Goal: Information Seeking & Learning: Learn about a topic

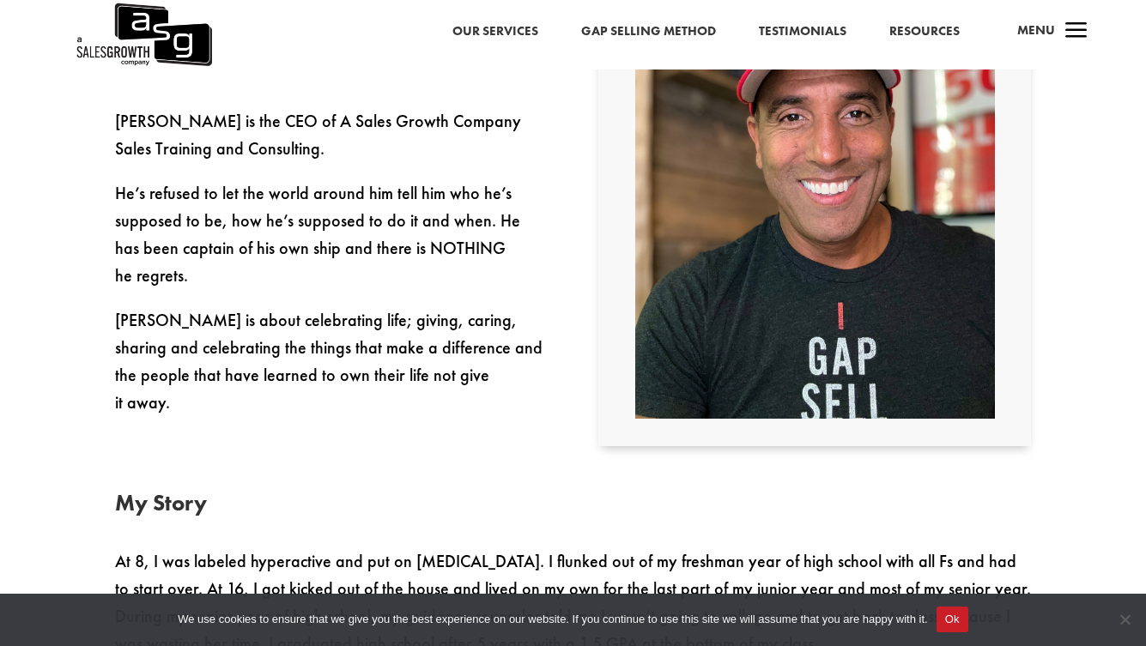
scroll to position [554, 0]
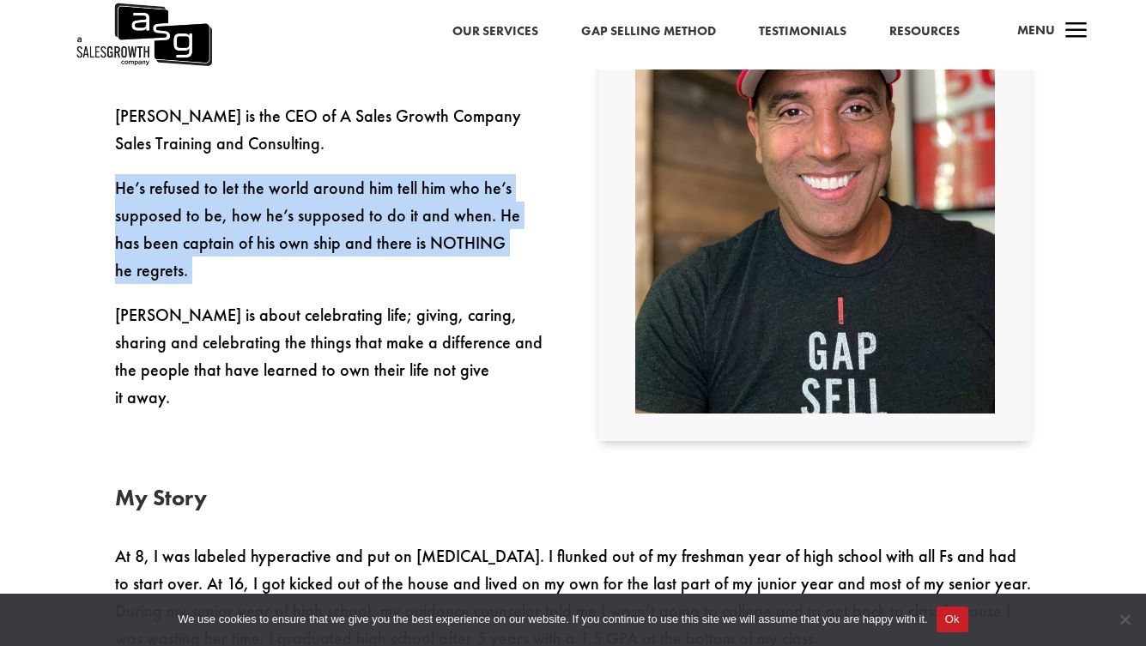
drag, startPoint x: 93, startPoint y: 183, endPoint x: 93, endPoint y: 282, distance: 99.5
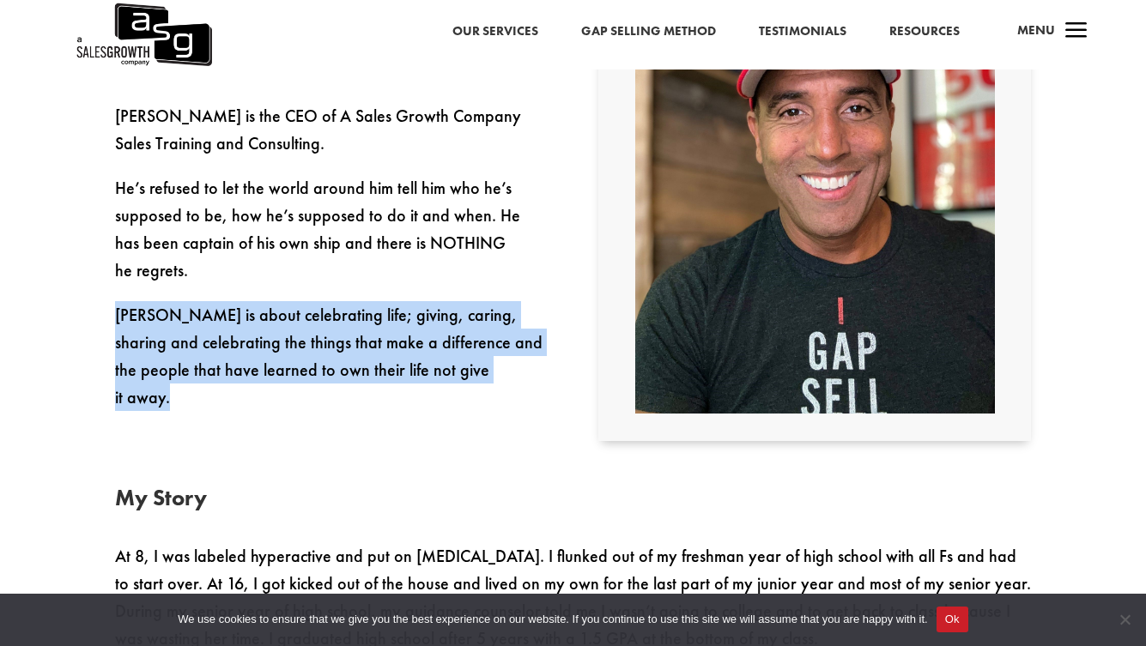
drag, startPoint x: 93, startPoint y: 282, endPoint x: 95, endPoint y: 376, distance: 93.6
drag, startPoint x: 103, startPoint y: 300, endPoint x: 105, endPoint y: 381, distance: 81.5
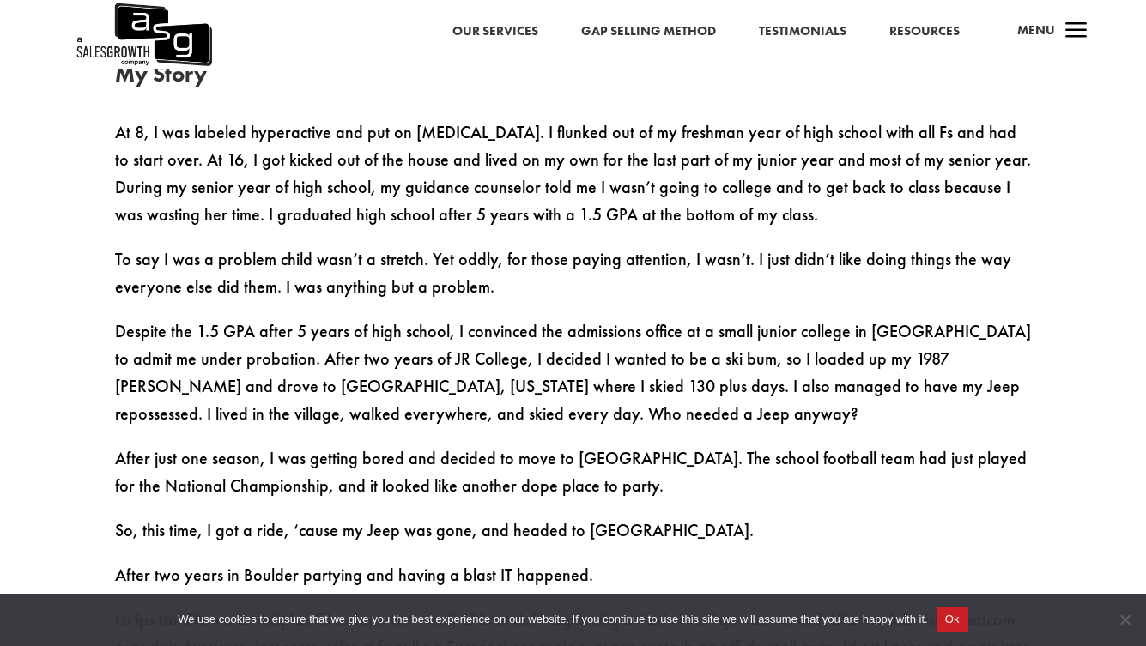
scroll to position [983, 0]
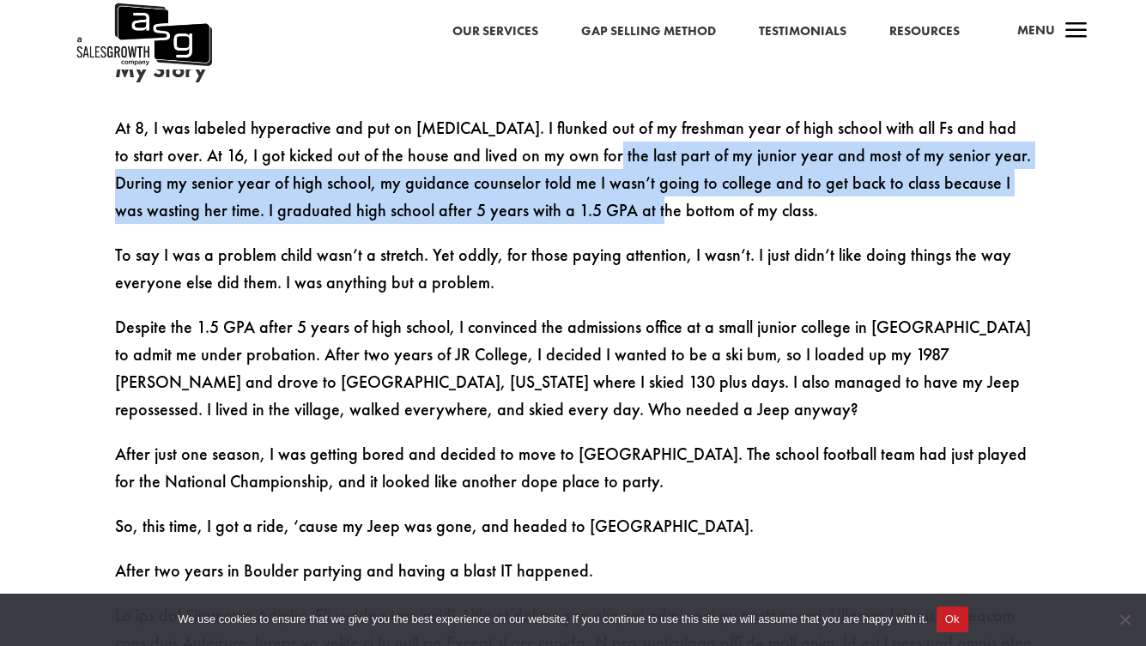
drag, startPoint x: 543, startPoint y: 143, endPoint x: 539, endPoint y: 208, distance: 64.5
click at [539, 208] on p "At 8, I was labeled hyperactive and put on [MEDICAL_DATA]. I flunked out of my …" at bounding box center [573, 177] width 917 height 127
drag, startPoint x: 539, startPoint y: 169, endPoint x: 540, endPoint y: 220, distance: 50.6
click at [540, 220] on p "At 8, I was labeled hyperactive and put on [MEDICAL_DATA]. I flunked out of my …" at bounding box center [573, 177] width 917 height 127
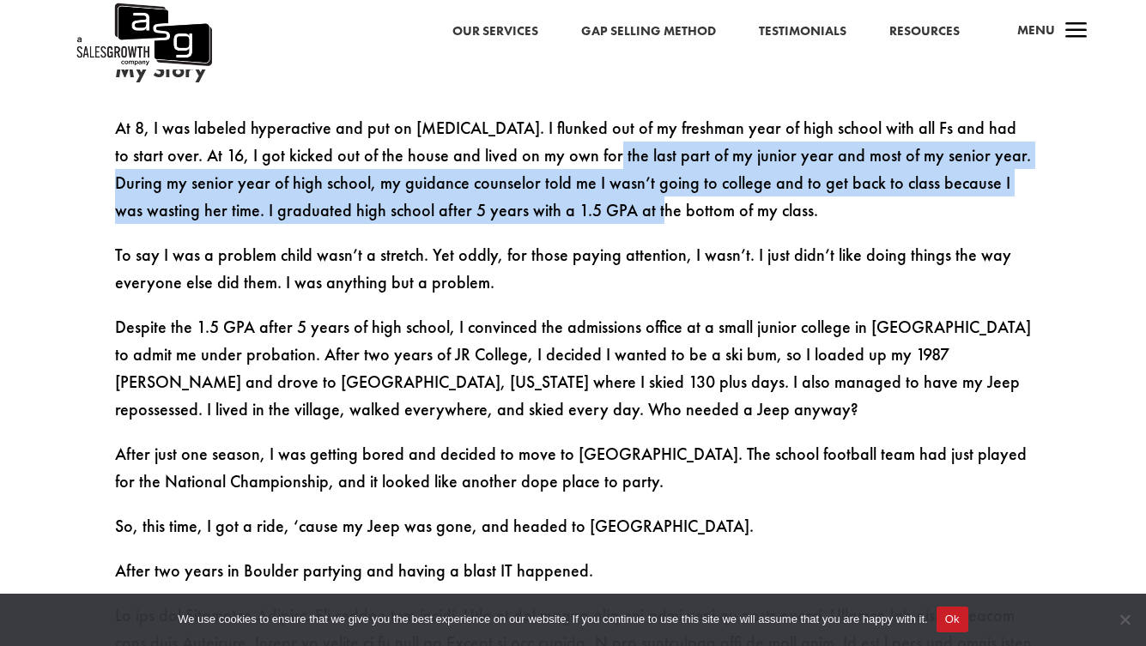
click at [540, 220] on p "At 8, I was labeled hyperactive and put on [MEDICAL_DATA]. I flunked out of my …" at bounding box center [573, 177] width 917 height 127
drag, startPoint x: 665, startPoint y: 155, endPoint x: 665, endPoint y: 216, distance: 60.9
click at [665, 216] on p "At 8, I was labeled hyperactive and put on [MEDICAL_DATA]. I flunked out of my …" at bounding box center [573, 177] width 917 height 127
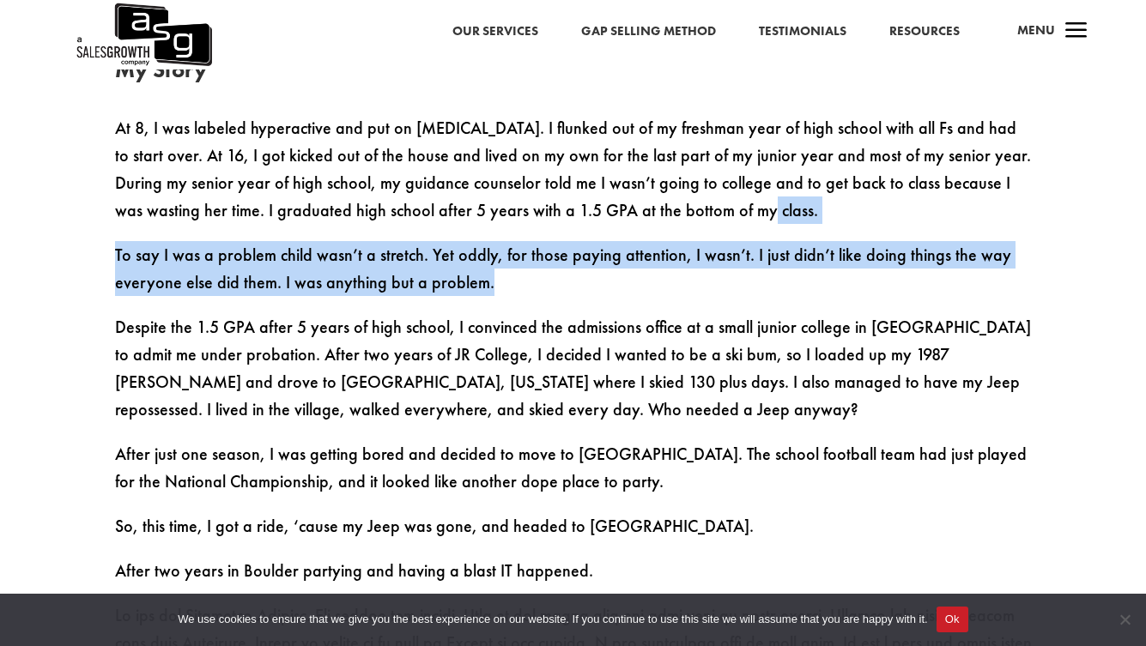
drag, startPoint x: 665, startPoint y: 216, endPoint x: 658, endPoint y: 289, distance: 73.3
click at [658, 289] on p "To say I was a problem child wasn’t a stretch. Yet oddly, for those paying atte…" at bounding box center [573, 277] width 917 height 72
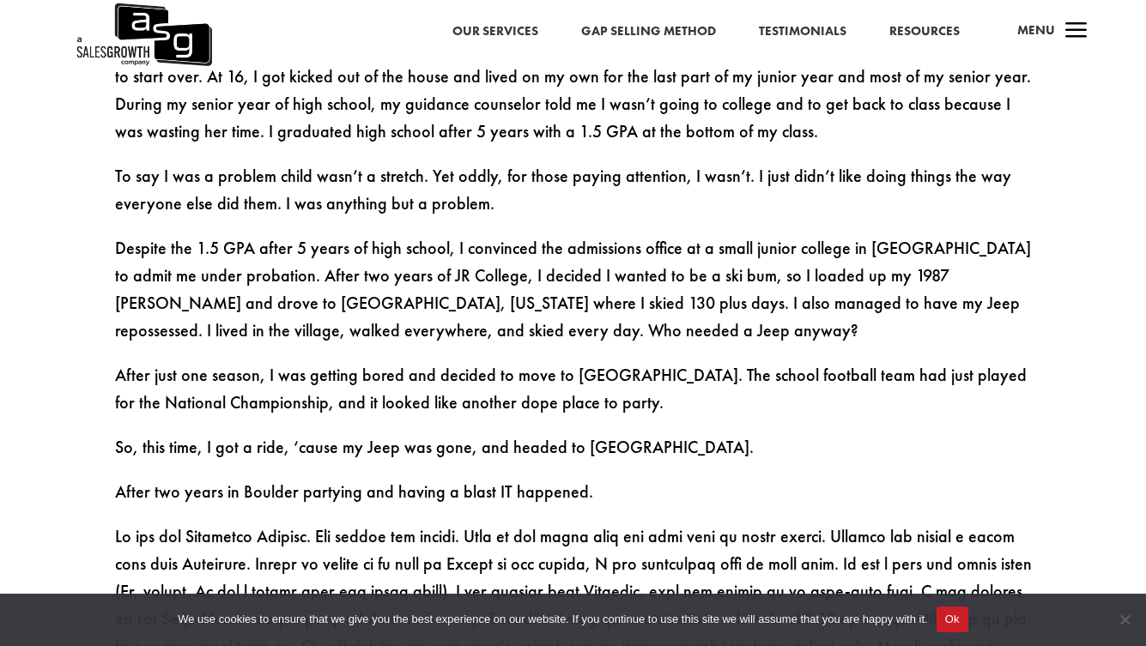
scroll to position [1064, 0]
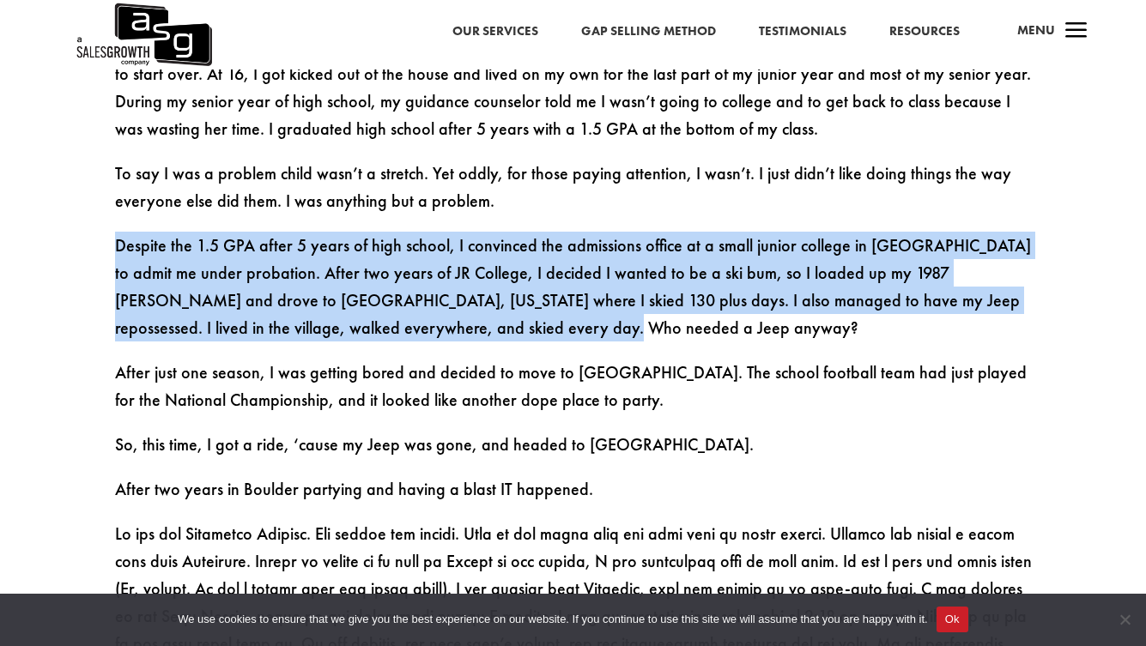
drag, startPoint x: 658, startPoint y: 229, endPoint x: 658, endPoint y: 314, distance: 85.0
click at [658, 314] on p "Despite the 1.5 GPA after 5 years of high school, I convinced the admissions of…" at bounding box center [573, 295] width 917 height 127
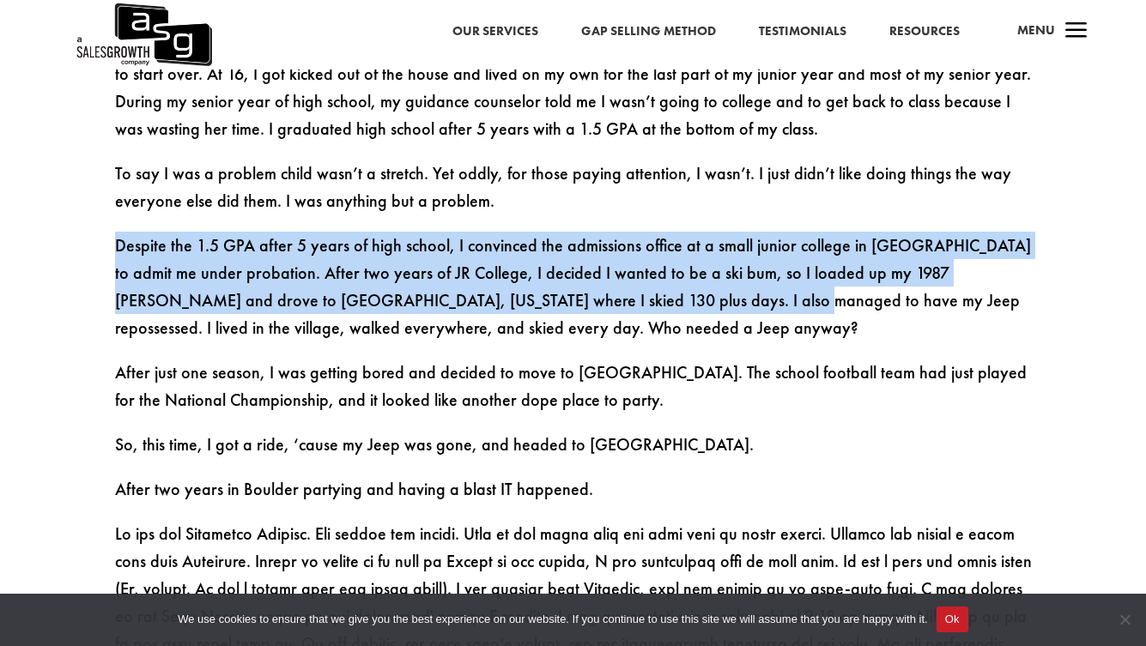
drag, startPoint x: 669, startPoint y: 229, endPoint x: 669, endPoint y: 311, distance: 81.5
click at [669, 311] on p "Despite the 1.5 GPA after 5 years of high school, I convinced the admissions of…" at bounding box center [573, 295] width 917 height 127
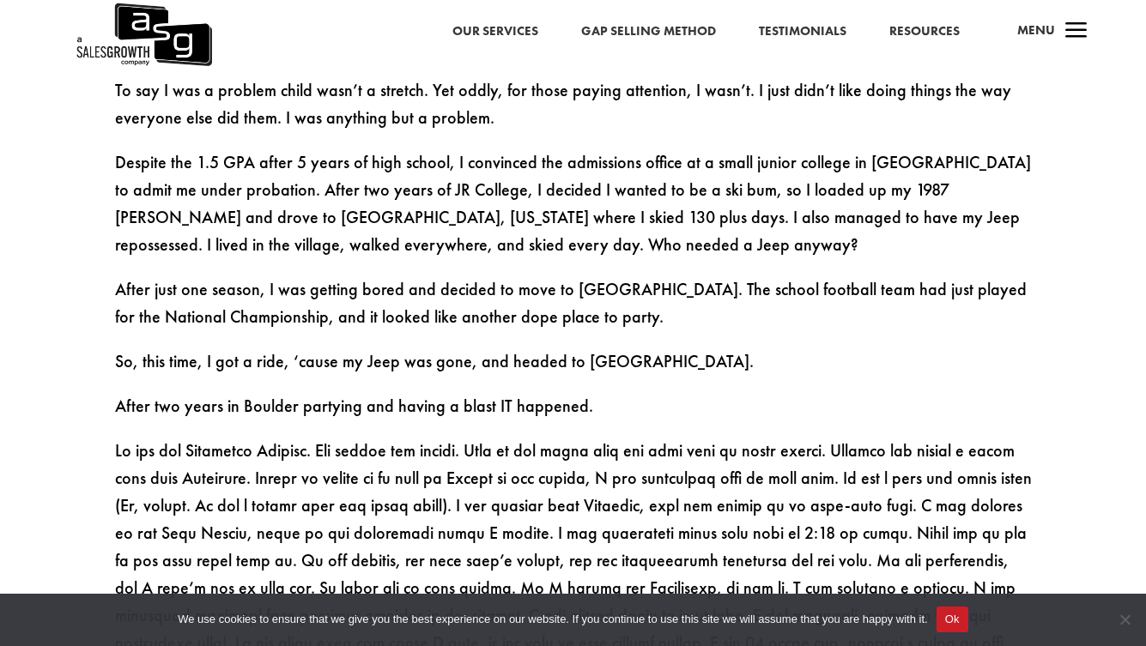
scroll to position [1153, 0]
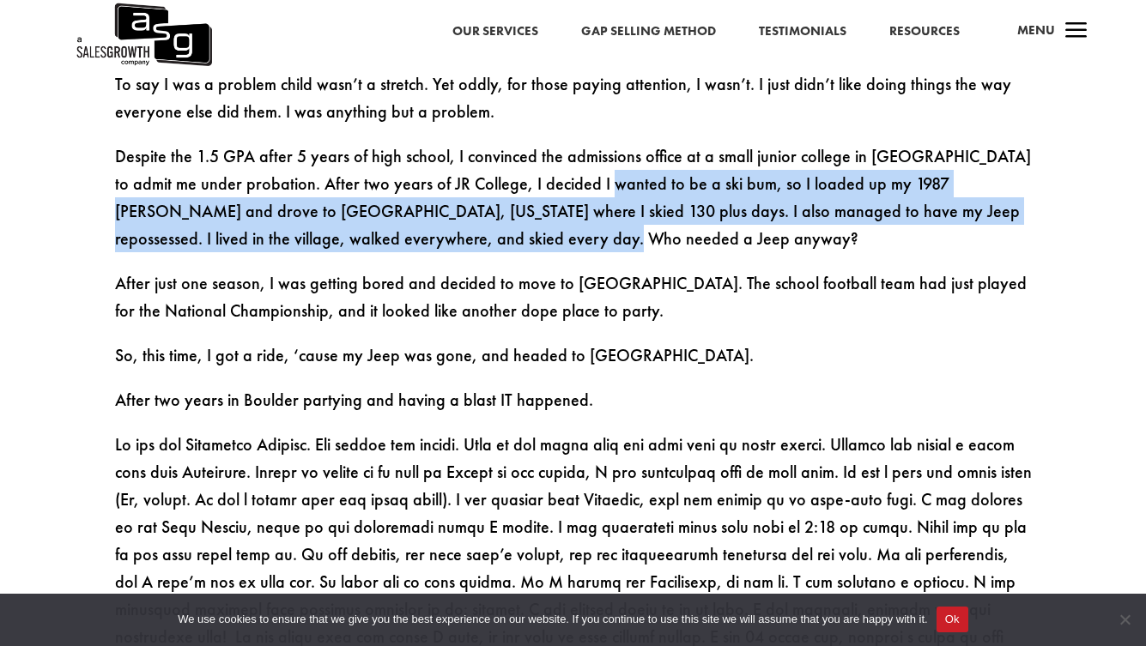
drag, startPoint x: 601, startPoint y: 185, endPoint x: 601, endPoint y: 239, distance: 54.1
click at [601, 239] on p "Despite the 1.5 GPA after 5 years of high school, I convinced the admissions of…" at bounding box center [573, 205] width 917 height 127
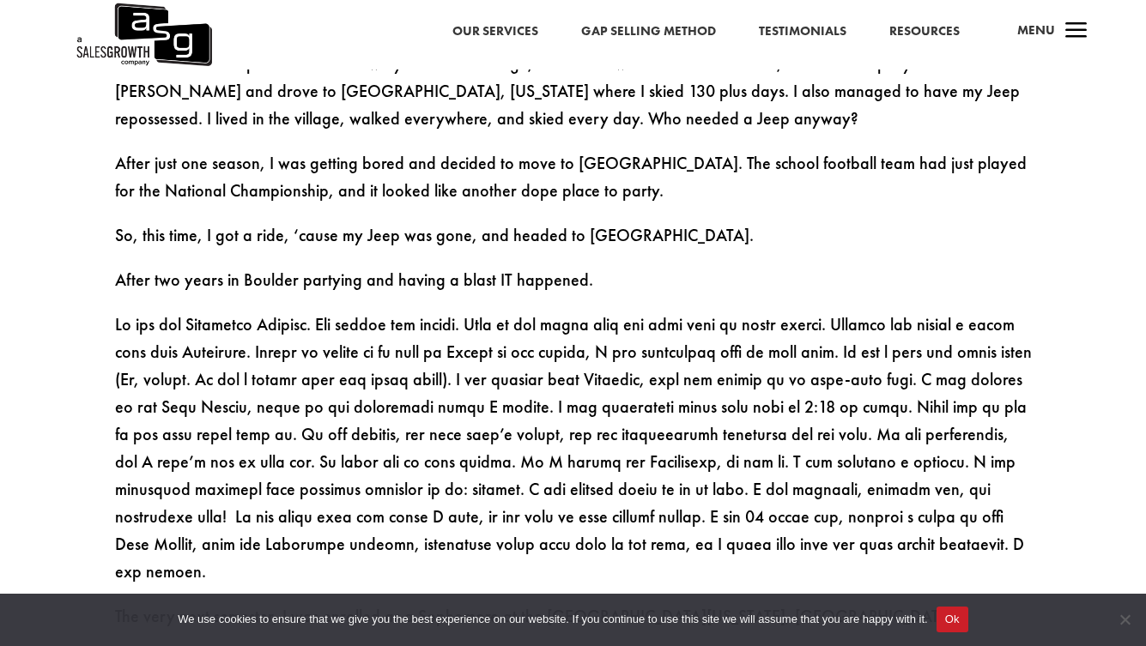
scroll to position [1279, 0]
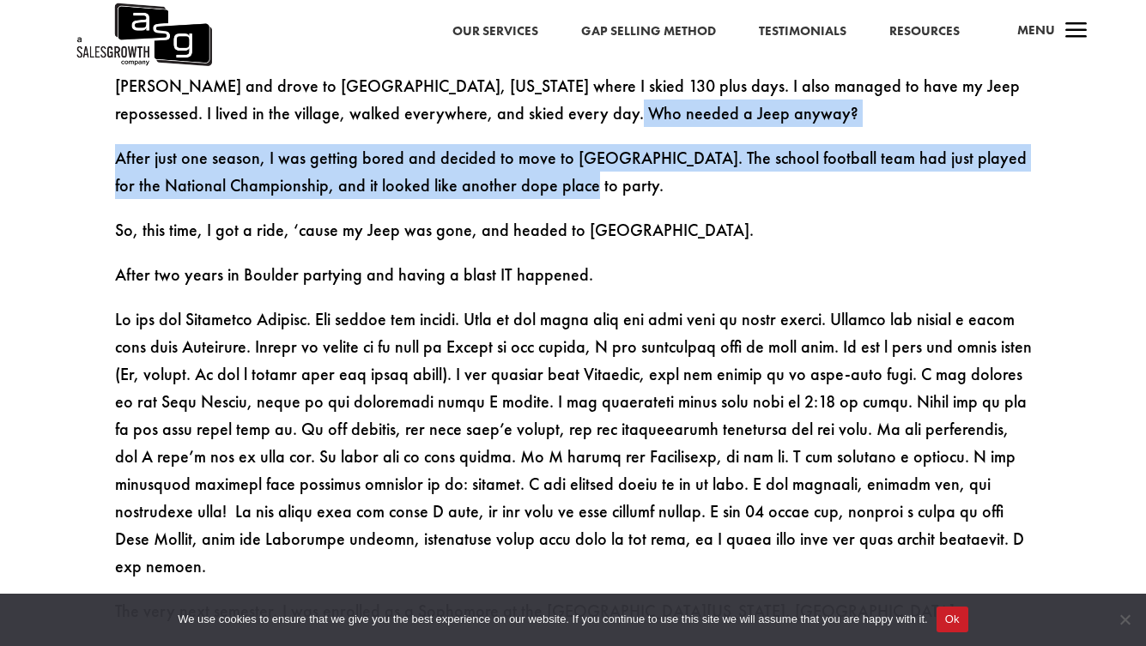
drag, startPoint x: 617, startPoint y: 136, endPoint x: 617, endPoint y: 185, distance: 48.9
click at [617, 185] on p "After just one season, I was getting bored and decided to move to [GEOGRAPHIC_D…" at bounding box center [573, 180] width 917 height 72
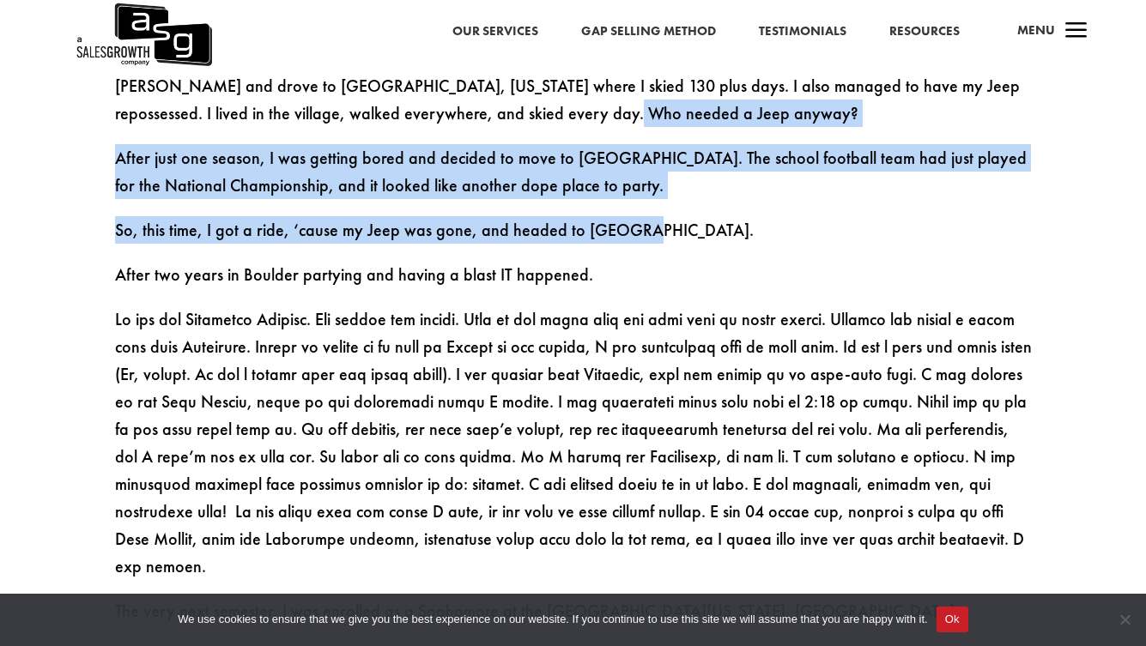
drag, startPoint x: 631, startPoint y: 130, endPoint x: 631, endPoint y: 217, distance: 86.7
click at [631, 217] on p "So, this time, I got a ride, ‘cause my Jeep was gone, and headed to [GEOGRAPHIC…" at bounding box center [573, 238] width 917 height 45
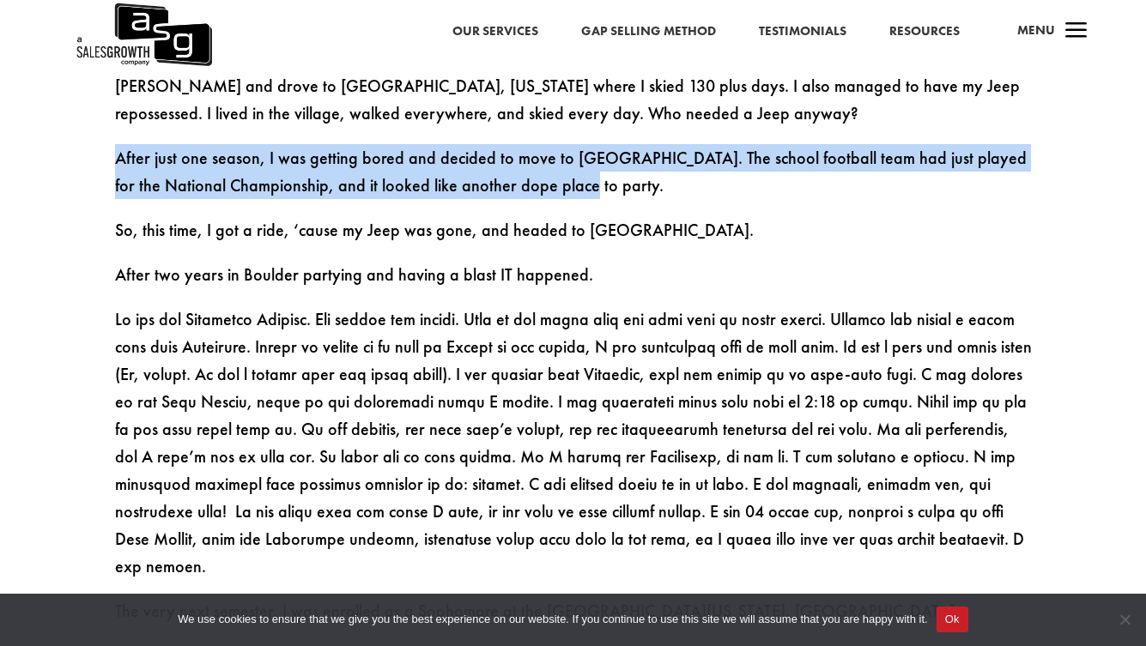
drag, startPoint x: 662, startPoint y: 144, endPoint x: 658, endPoint y: 205, distance: 61.0
click at [658, 205] on p "After just one season, I was getting bored and decided to move to [GEOGRAPHIC_D…" at bounding box center [573, 180] width 917 height 72
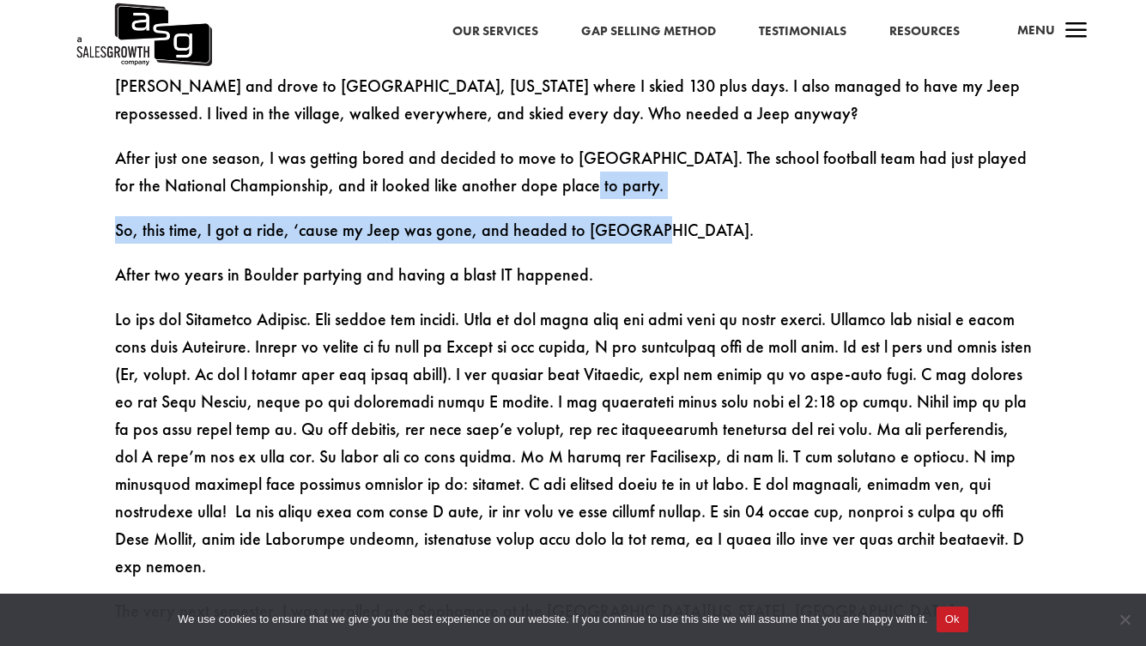
drag, startPoint x: 661, startPoint y: 209, endPoint x: 661, endPoint y: 251, distance: 42.9
click at [661, 251] on p "So, this time, I got a ride, ‘cause my Jeep was gone, and headed to [GEOGRAPHIC…" at bounding box center [573, 238] width 917 height 45
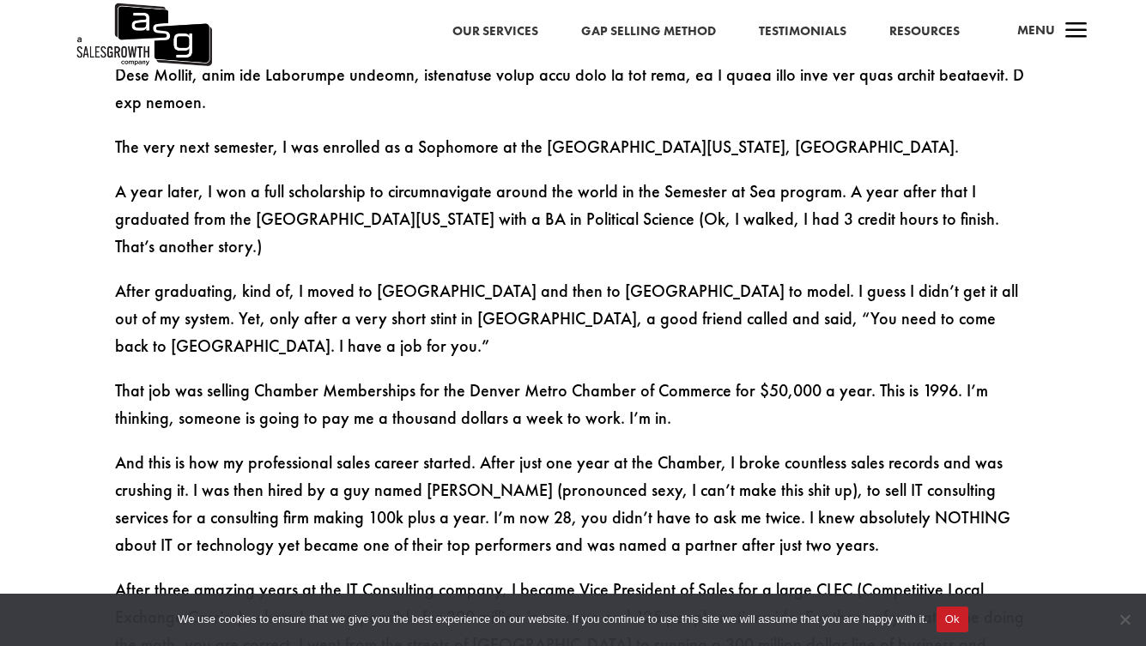
scroll to position [1747, 0]
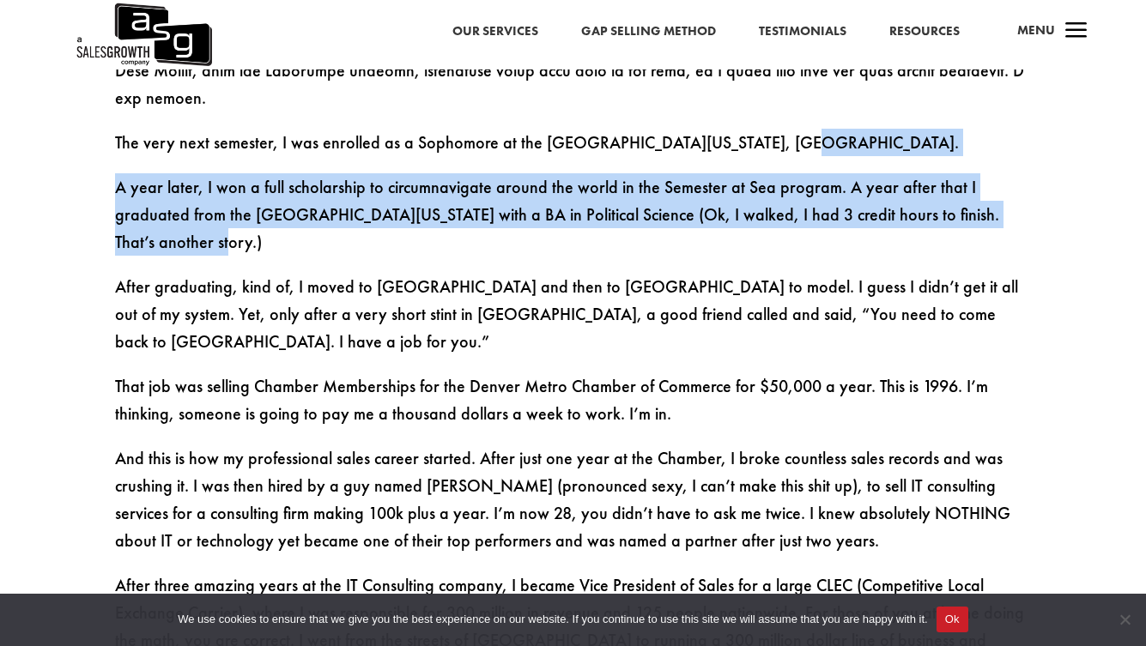
drag, startPoint x: 411, startPoint y: 140, endPoint x: 420, endPoint y: 206, distance: 66.6
click at [420, 206] on div "At 8, I was labeled hyperactive and put on [MEDICAL_DATA]. I flunked out of my …" at bounding box center [573, 405] width 917 height 2111
click at [420, 206] on p "A year later, I won a full scholarship to circumnavigate around the world in th…" at bounding box center [573, 223] width 917 height 100
drag, startPoint x: 438, startPoint y: 143, endPoint x: 435, endPoint y: 208, distance: 64.4
click at [435, 208] on div "At 8, I was labeled hyperactive and put on [MEDICAL_DATA]. I flunked out of my …" at bounding box center [573, 405] width 917 height 2111
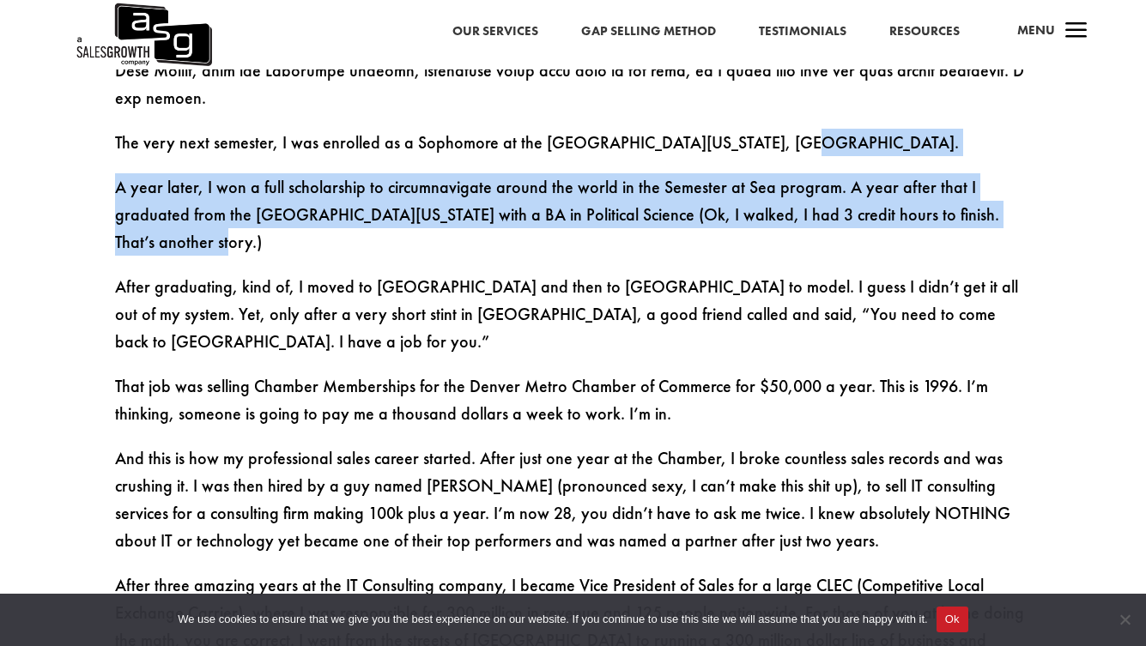
click at [435, 208] on p "A year later, I won a full scholarship to circumnavigate around the world in th…" at bounding box center [573, 223] width 917 height 100
drag, startPoint x: 475, startPoint y: 136, endPoint x: 468, endPoint y: 210, distance: 74.2
click at [468, 210] on div "At 8, I was labeled hyperactive and put on [MEDICAL_DATA]. I flunked out of my …" at bounding box center [573, 405] width 917 height 2111
click at [468, 210] on p "A year later, I won a full scholarship to circumnavigate around the world in th…" at bounding box center [573, 223] width 917 height 100
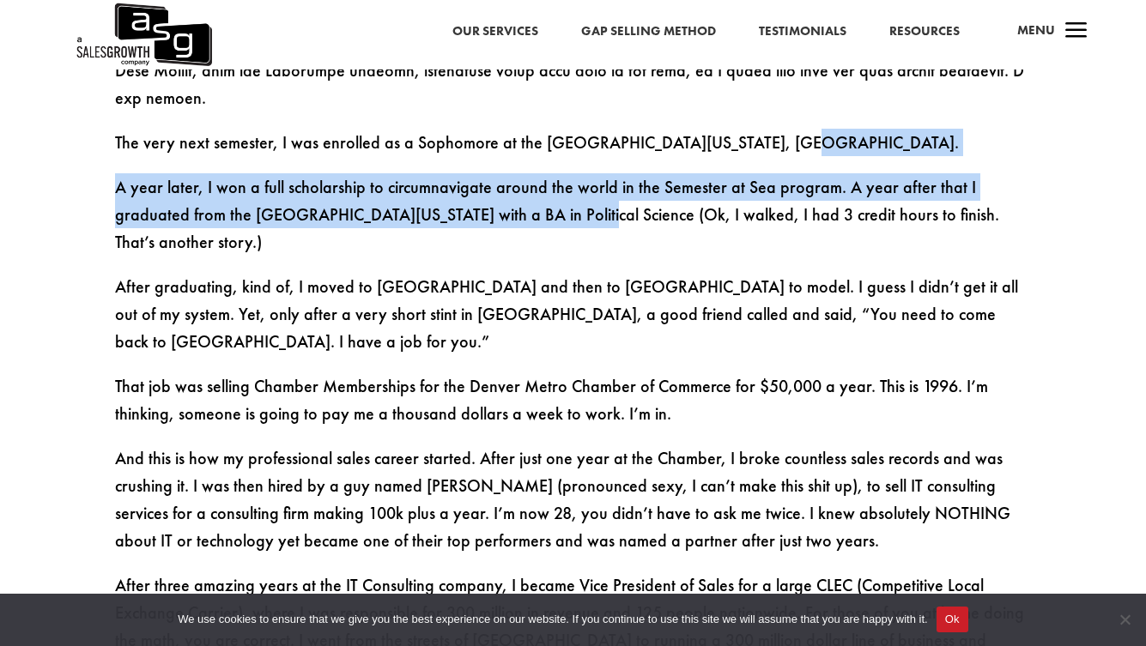
drag, startPoint x: 489, startPoint y: 136, endPoint x: 483, endPoint y: 191, distance: 55.3
click at [483, 191] on div "At 8, I was labeled hyperactive and put on [MEDICAL_DATA]. I flunked out of my …" at bounding box center [573, 405] width 917 height 2111
click at [483, 191] on p "A year later, I won a full scholarship to circumnavigate around the world in th…" at bounding box center [573, 223] width 917 height 100
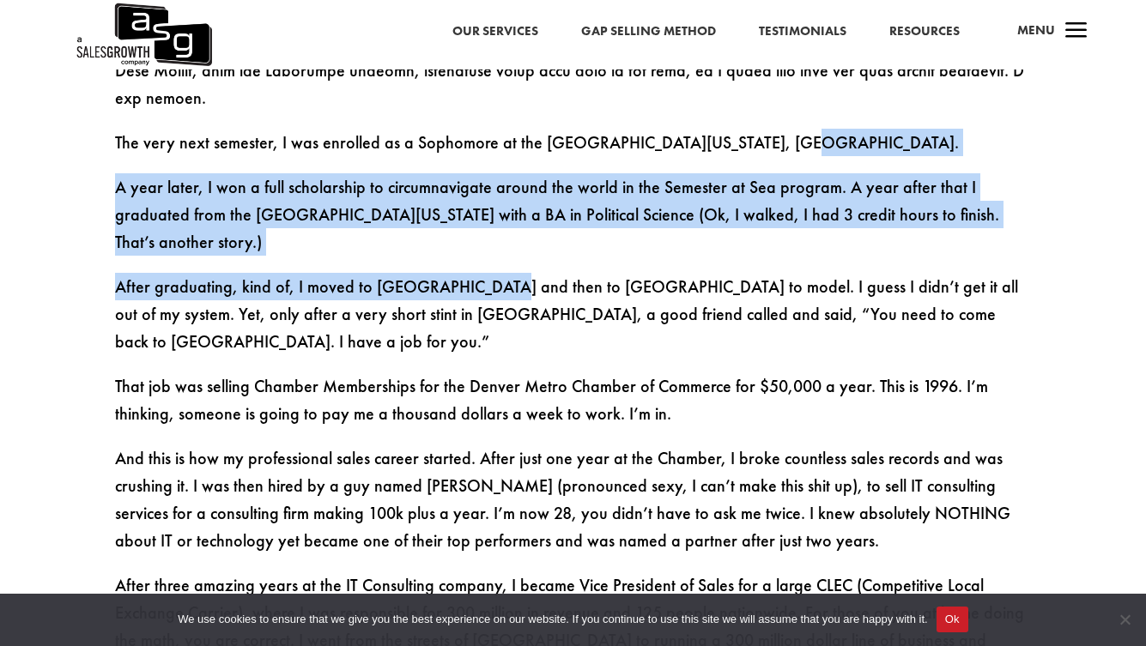
drag, startPoint x: 484, startPoint y: 141, endPoint x: 484, endPoint y: 221, distance: 80.7
click at [484, 221] on div "At 8, I was labeled hyperactive and put on [MEDICAL_DATA]. I flunked out of my …" at bounding box center [573, 405] width 917 height 2111
click at [484, 273] on p "After graduating, kind of, I moved to [GEOGRAPHIC_DATA] and then to [GEOGRAPHIC…" at bounding box center [573, 323] width 917 height 100
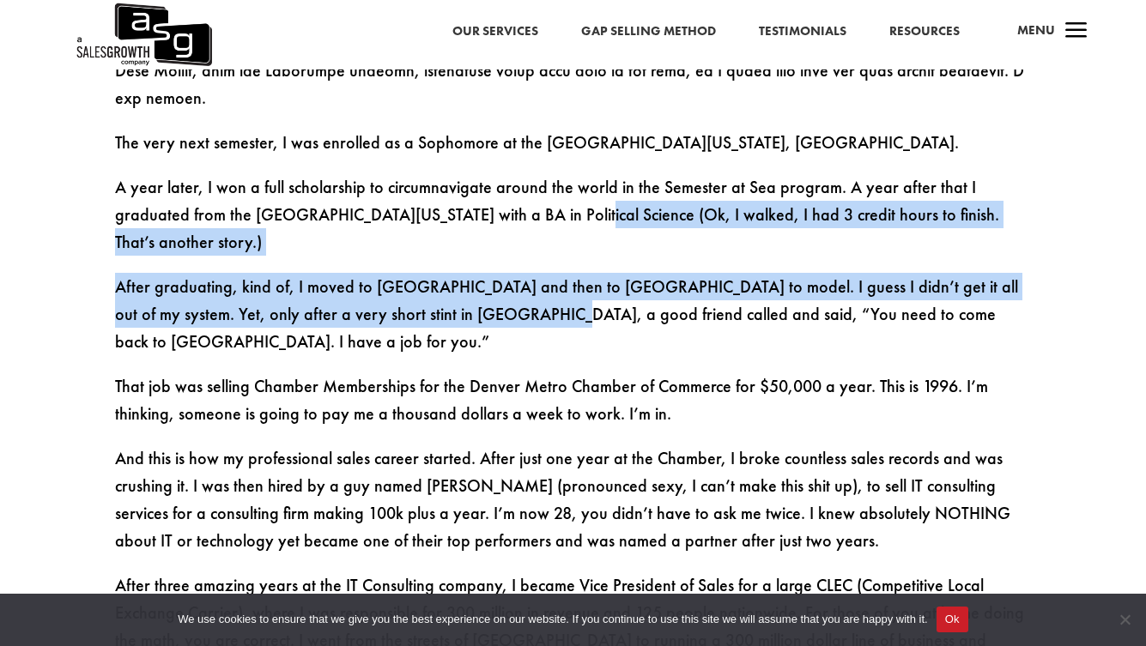
drag, startPoint x: 478, startPoint y: 201, endPoint x: 481, endPoint y: 246, distance: 45.6
click at [481, 246] on div "At 8, I was labeled hyperactive and put on [MEDICAL_DATA]. I flunked out of my …" at bounding box center [573, 405] width 917 height 2111
click at [481, 273] on p "After graduating, kind of, I moved to [GEOGRAPHIC_DATA] and then to [GEOGRAPHIC…" at bounding box center [573, 323] width 917 height 100
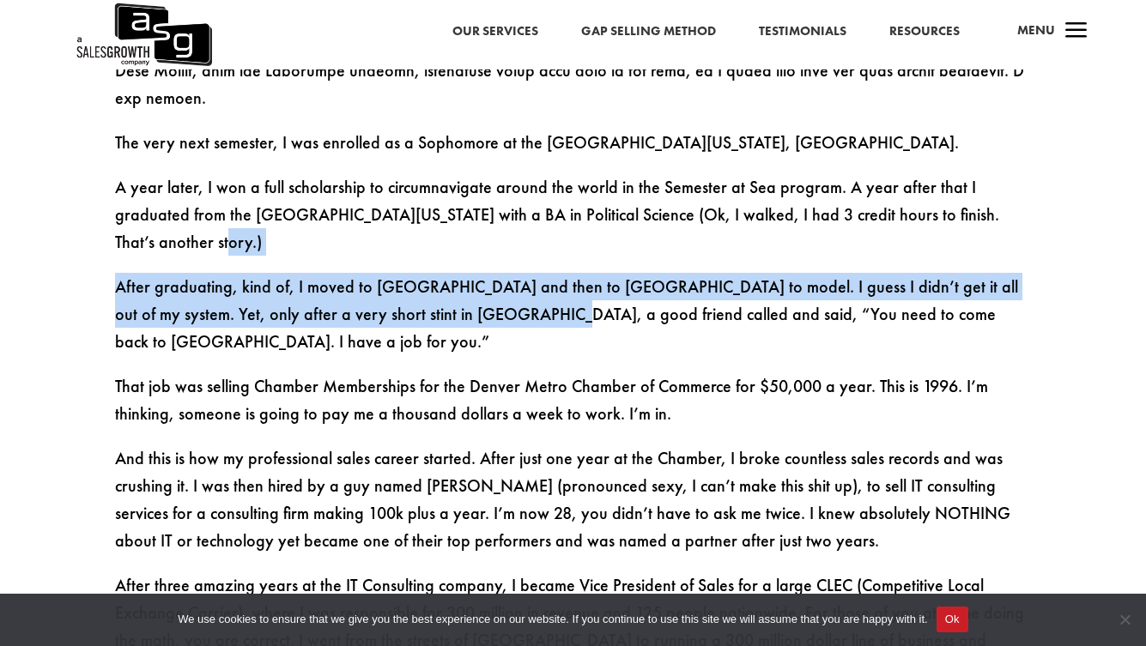
drag, startPoint x: 481, startPoint y: 208, endPoint x: 482, endPoint y: 258, distance: 50.7
click at [482, 258] on div "At 8, I was labeled hyperactive and put on [MEDICAL_DATA]. I flunked out of my …" at bounding box center [573, 405] width 917 height 2111
click at [482, 273] on p "After graduating, kind of, I moved to [GEOGRAPHIC_DATA] and then to [GEOGRAPHIC…" at bounding box center [573, 323] width 917 height 100
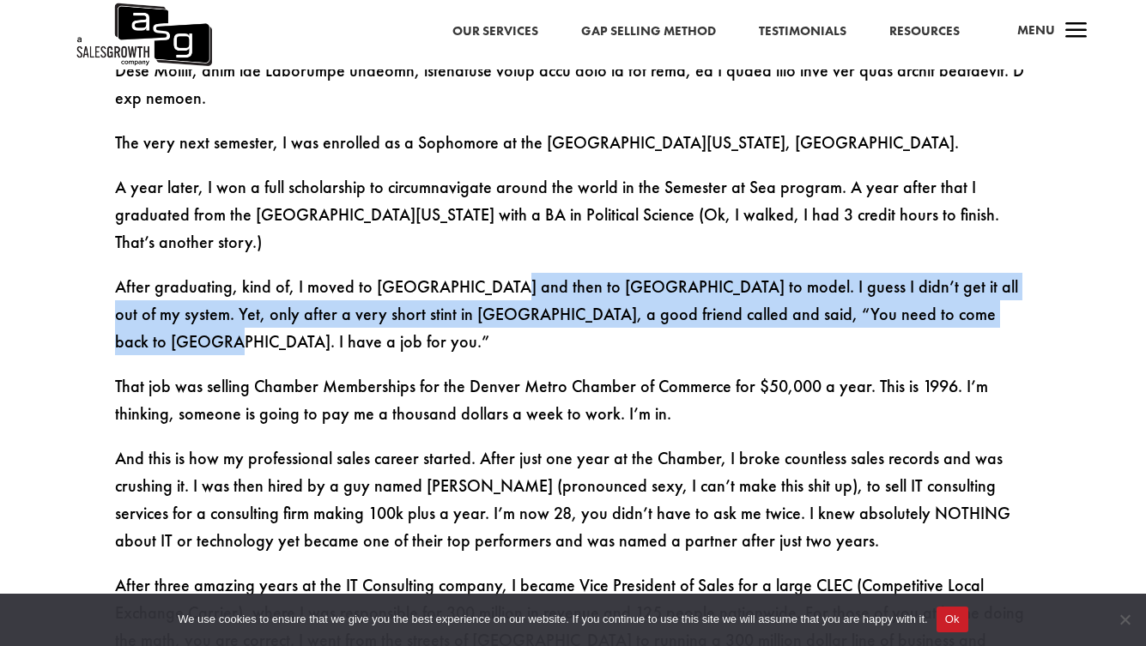
drag, startPoint x: 486, startPoint y: 221, endPoint x: 485, endPoint y: 276, distance: 54.9
click at [485, 276] on p "After graduating, kind of, I moved to [GEOGRAPHIC_DATA] and then to [GEOGRAPHIC…" at bounding box center [573, 323] width 917 height 100
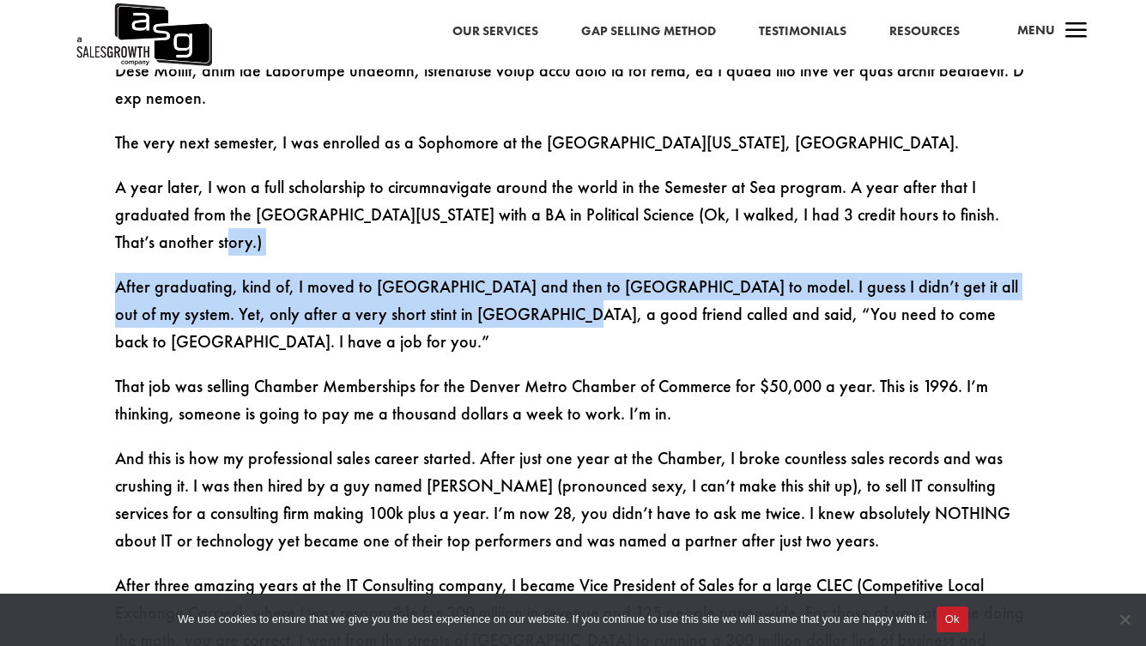
drag, startPoint x: 489, startPoint y: 216, endPoint x: 487, endPoint y: 269, distance: 52.4
click at [487, 269] on div "At 8, I was labeled hyperactive and put on [MEDICAL_DATA]. I flunked out of my …" at bounding box center [573, 405] width 917 height 2111
click at [487, 273] on p "After graduating, kind of, I moved to [GEOGRAPHIC_DATA] and then to [GEOGRAPHIC…" at bounding box center [573, 323] width 917 height 100
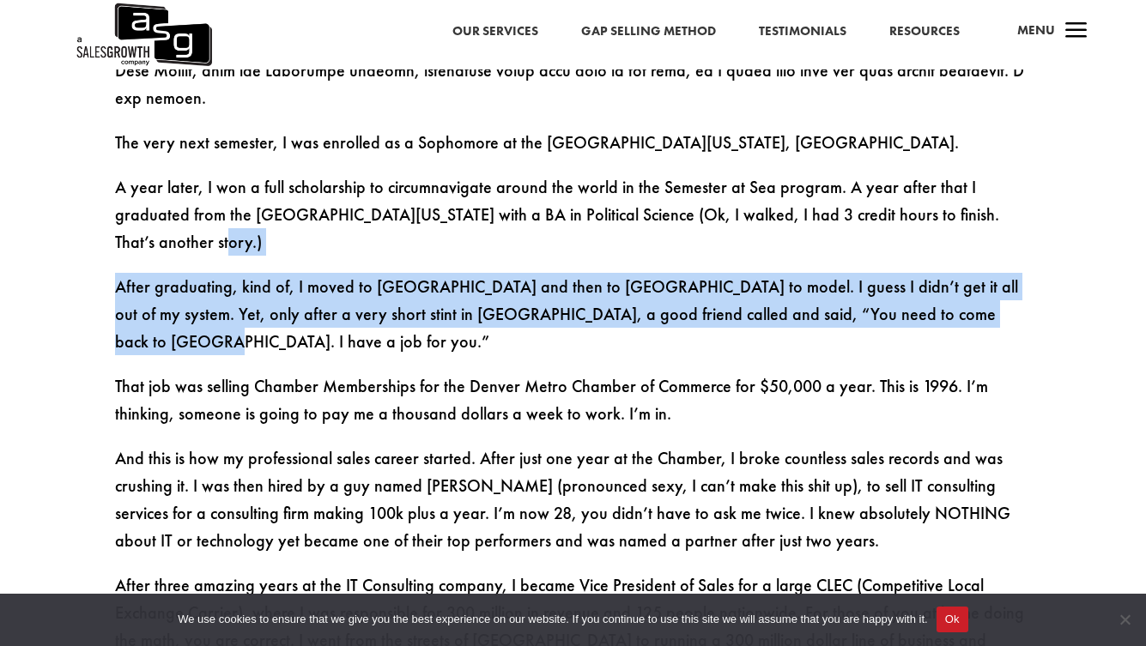
drag, startPoint x: 554, startPoint y: 209, endPoint x: 542, endPoint y: 289, distance: 81.4
click at [542, 289] on div "At 8, I was labeled hyperactive and put on [MEDICAL_DATA]. I flunked out of my …" at bounding box center [573, 405] width 917 height 2111
click at [542, 289] on p "After graduating, kind of, I moved to [GEOGRAPHIC_DATA] and then to [GEOGRAPHIC…" at bounding box center [573, 323] width 917 height 100
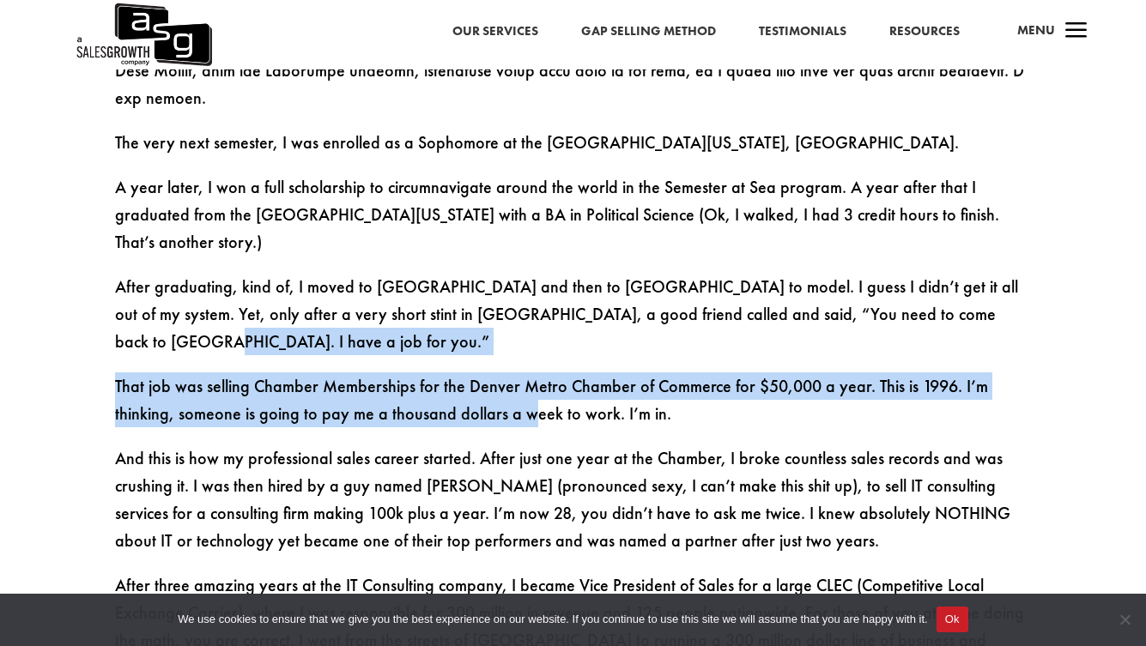
drag, startPoint x: 500, startPoint y: 282, endPoint x: 528, endPoint y: 343, distance: 66.8
click at [528, 343] on div "At 8, I was labeled hyperactive and put on [MEDICAL_DATA]. I flunked out of my …" at bounding box center [573, 405] width 917 height 2111
click at [528, 372] on p "That job was selling Chamber Memberships for the Denver Metro Chamber of Commer…" at bounding box center [573, 408] width 917 height 72
drag, startPoint x: 553, startPoint y: 284, endPoint x: 554, endPoint y: 359, distance: 74.7
click at [554, 359] on div "At 8, I was labeled hyperactive and put on [MEDICAL_DATA]. I flunked out of my …" at bounding box center [573, 405] width 917 height 2111
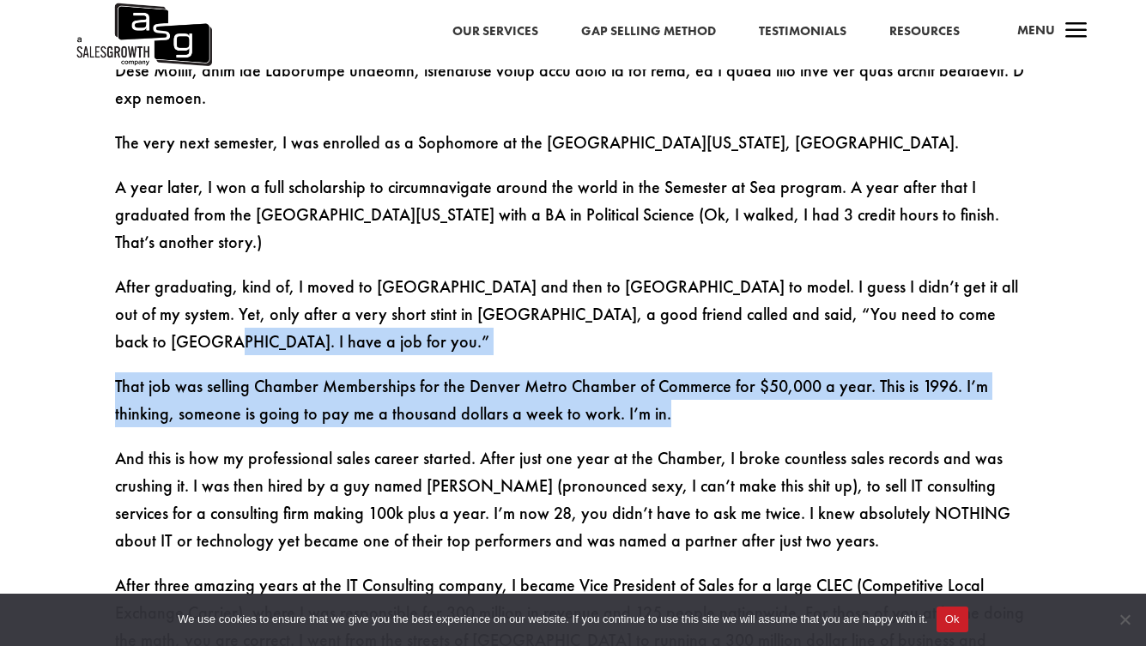
click at [554, 372] on p "That job was selling Chamber Memberships for the Denver Metro Chamber of Commer…" at bounding box center [573, 408] width 917 height 72
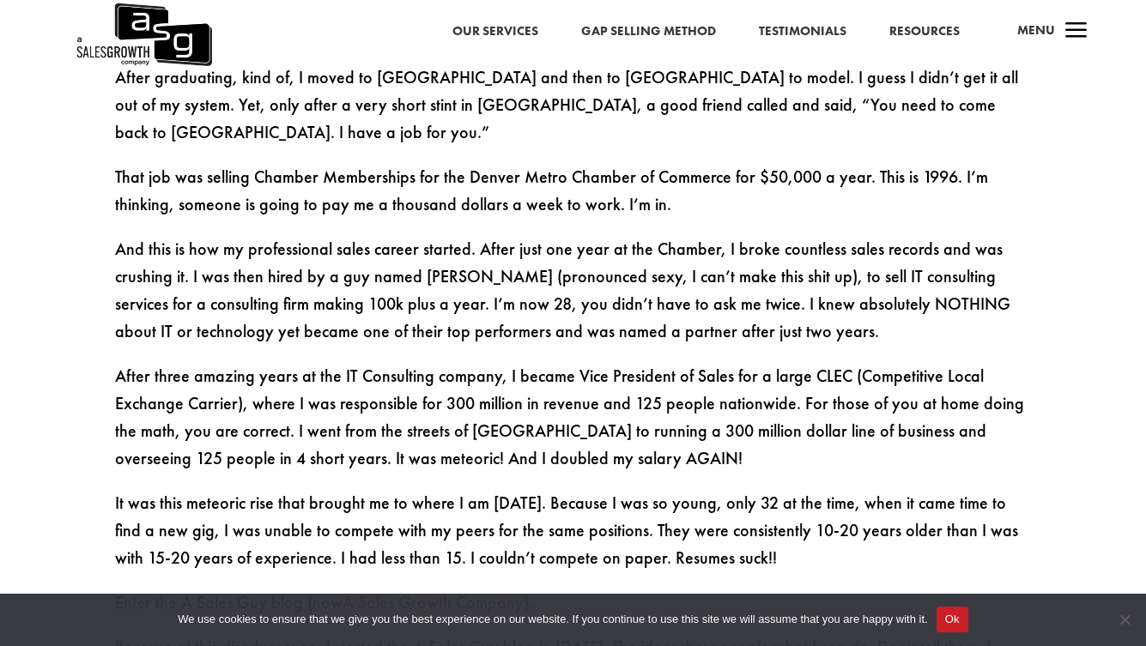
scroll to position [1961, 0]
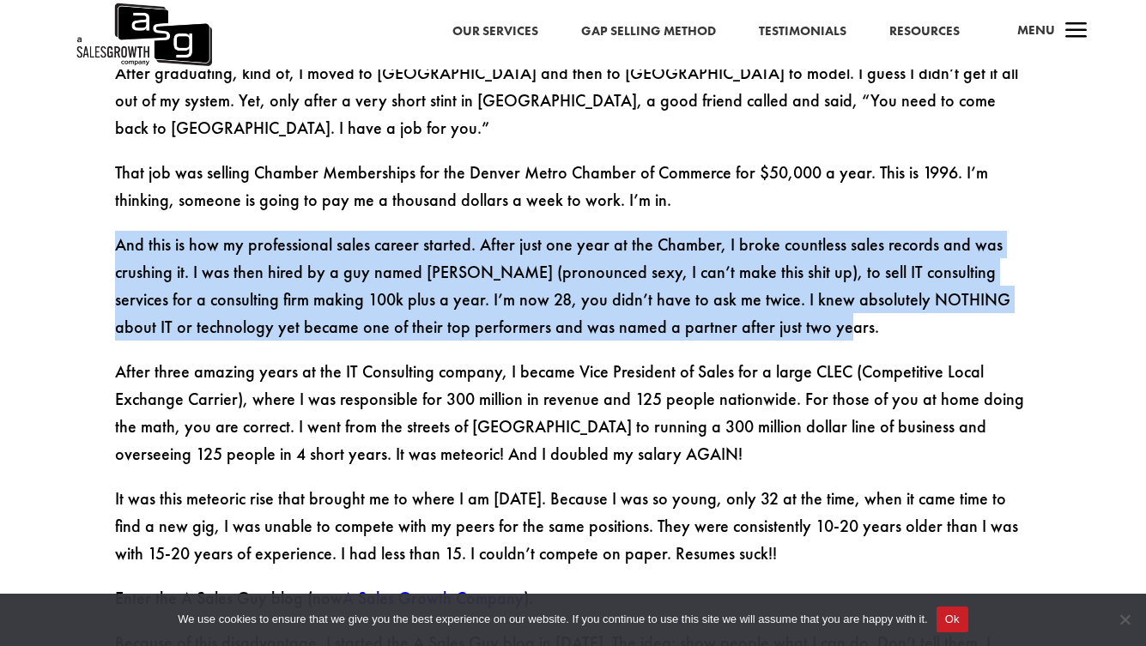
drag, startPoint x: 473, startPoint y: 141, endPoint x: 840, endPoint y: 238, distance: 379.9
click at [840, 238] on div "At 8, I was labeled hyperactive and put on [MEDICAL_DATA]. I flunked out of my …" at bounding box center [573, 191] width 917 height 2111
click at [840, 238] on p "And this is how my professional sales career started. After just one year at th…" at bounding box center [573, 294] width 917 height 127
drag, startPoint x: 824, startPoint y: 127, endPoint x: 833, endPoint y: 270, distance: 143.6
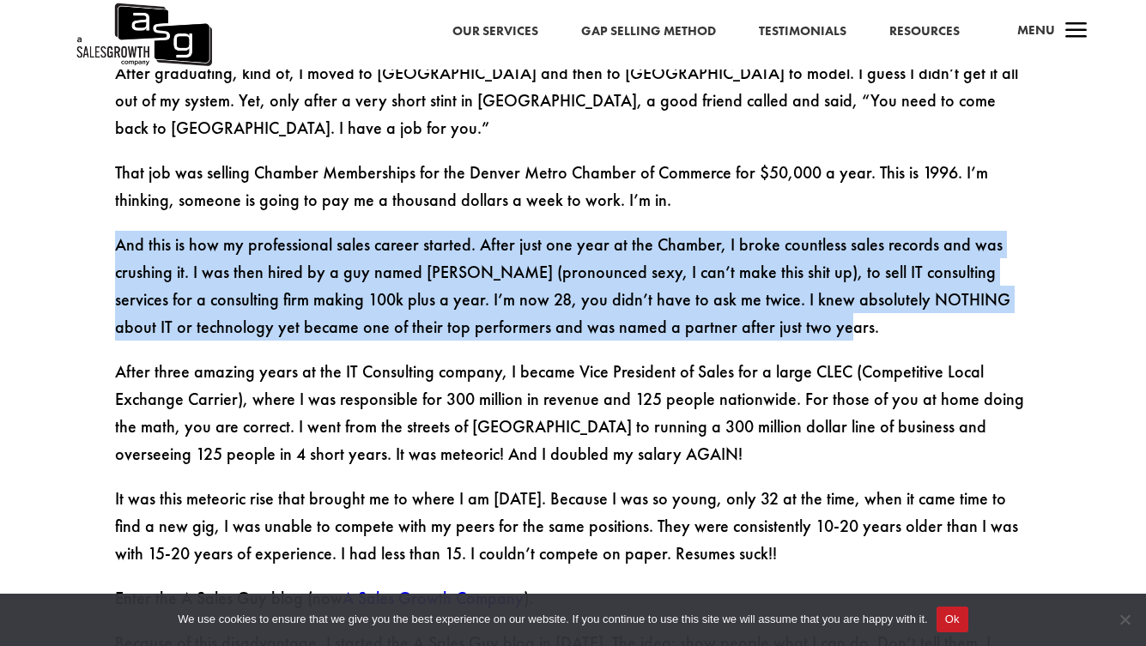
click at [833, 270] on div "At 8, I was labeled hyperactive and put on [MEDICAL_DATA]. I flunked out of my …" at bounding box center [573, 191] width 917 height 2111
click at [833, 270] on p "And this is how my professional sales career started. After just one year at th…" at bounding box center [573, 294] width 917 height 127
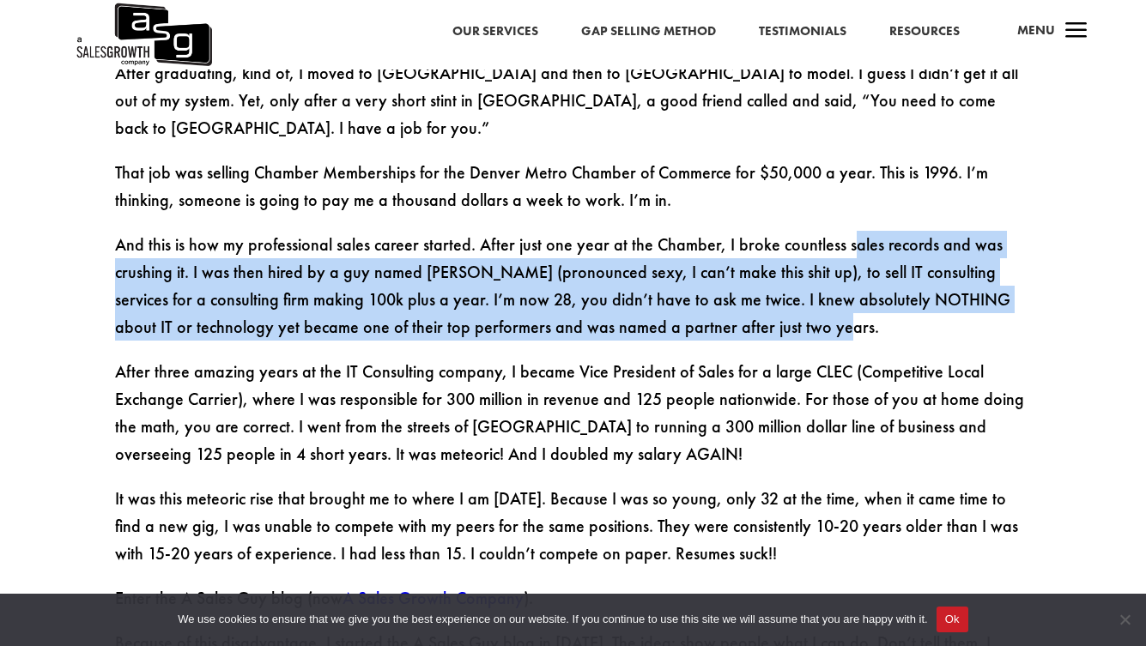
drag, startPoint x: 842, startPoint y: 149, endPoint x: 837, endPoint y: 275, distance: 125.4
click at [837, 275] on p "And this is how my professional sales career started. After just one year at th…" at bounding box center [573, 294] width 917 height 127
drag, startPoint x: 840, startPoint y: 154, endPoint x: 840, endPoint y: 263, distance: 109.0
click at [840, 263] on p "And this is how my professional sales career started. After just one year at th…" at bounding box center [573, 294] width 917 height 127
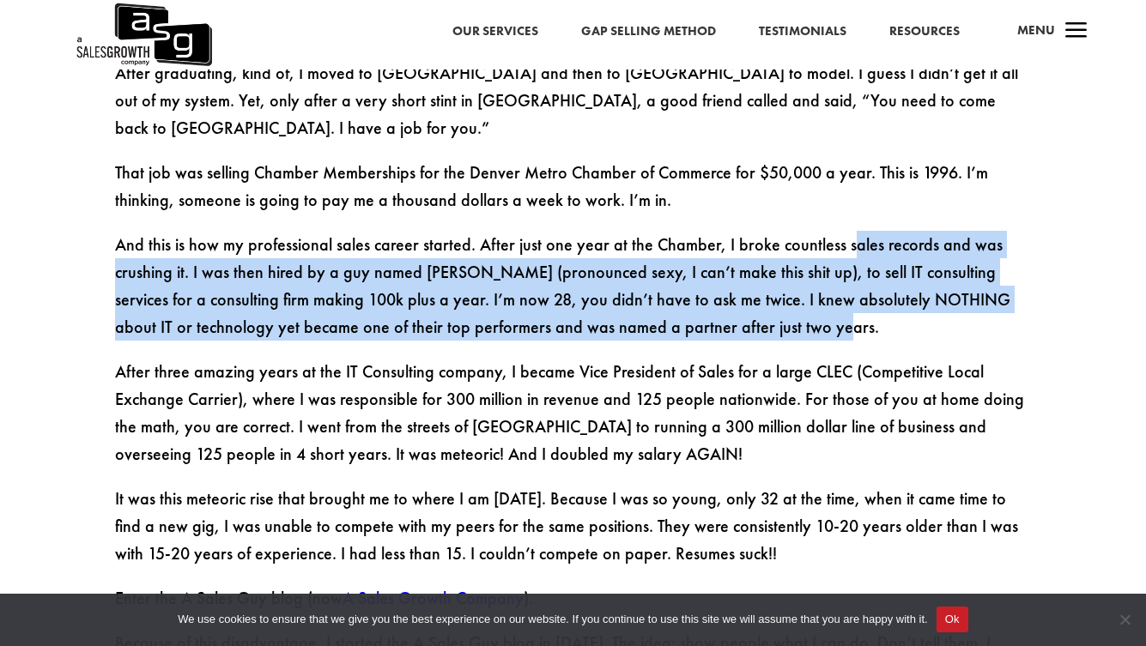
click at [840, 263] on p "And this is how my professional sales career started. After just one year at th…" at bounding box center [573, 294] width 917 height 127
drag, startPoint x: 845, startPoint y: 155, endPoint x: 846, endPoint y: 247, distance: 91.8
click at [846, 247] on p "And this is how my professional sales career started. After just one year at th…" at bounding box center [573, 294] width 917 height 127
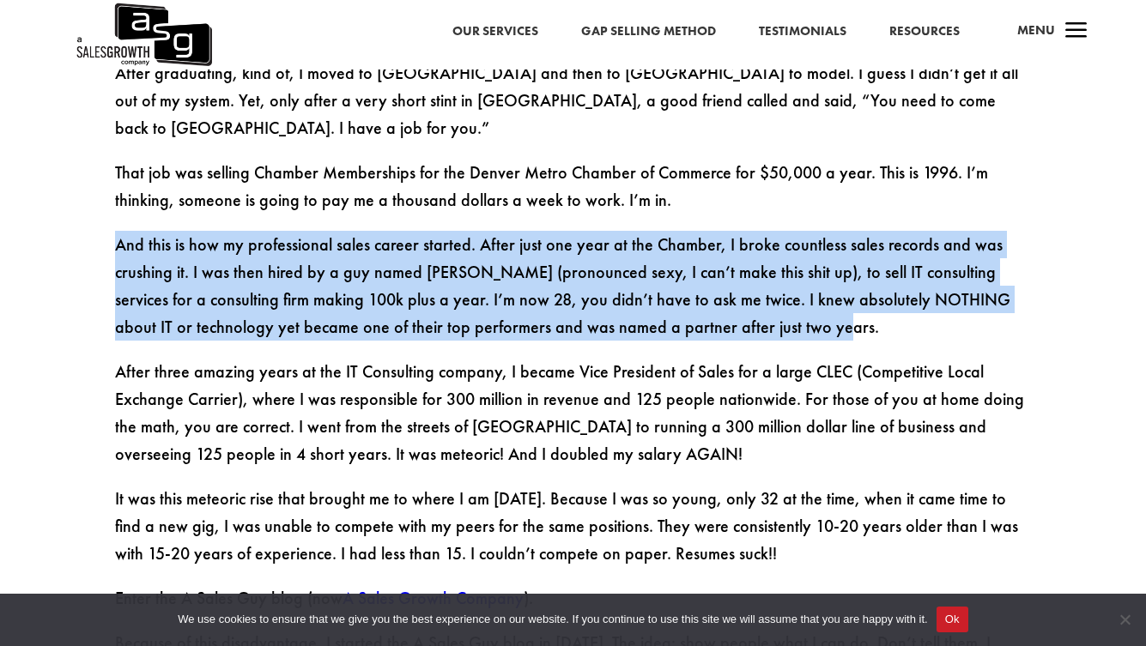
drag, startPoint x: 860, startPoint y: 141, endPoint x: 857, endPoint y: 244, distance: 103.0
click at [857, 244] on div "At 8, I was labeled hyperactive and put on [MEDICAL_DATA]. I flunked out of my …" at bounding box center [573, 191] width 917 height 2111
click at [857, 244] on p "And this is how my professional sales career started. After just one year at th…" at bounding box center [573, 294] width 917 height 127
drag, startPoint x: 868, startPoint y: 140, endPoint x: 865, endPoint y: 255, distance: 115.0
click at [865, 255] on div "At 8, I was labeled hyperactive and put on [MEDICAL_DATA]. I flunked out of my …" at bounding box center [573, 191] width 917 height 2111
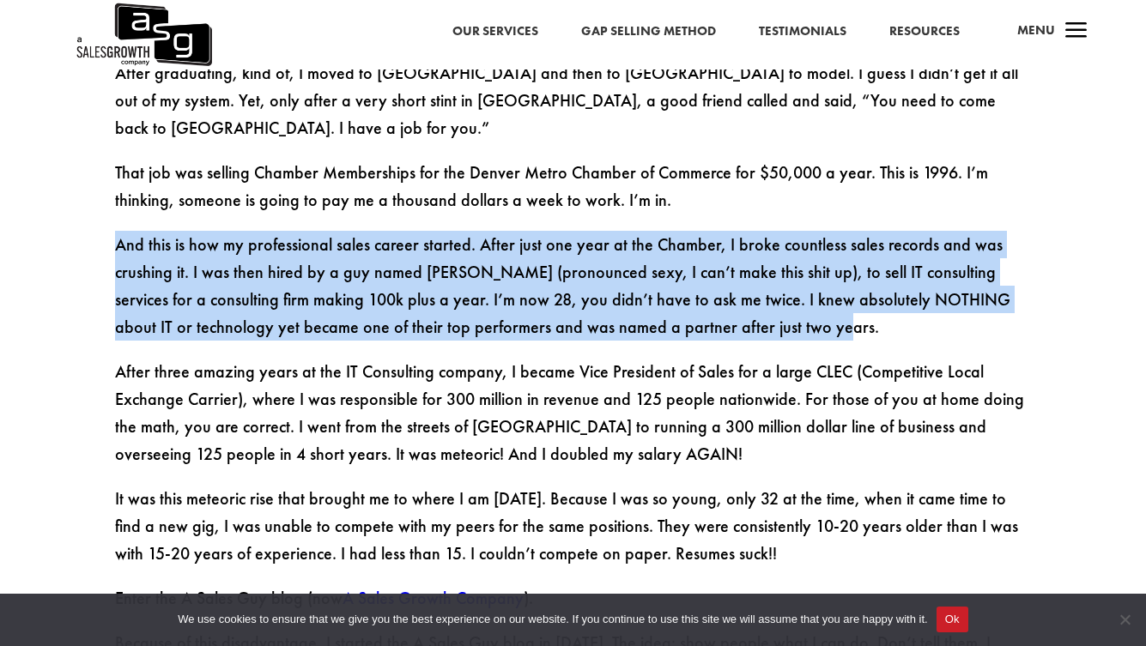
click at [865, 255] on p "And this is how my professional sales career started. After just one year at th…" at bounding box center [573, 294] width 917 height 127
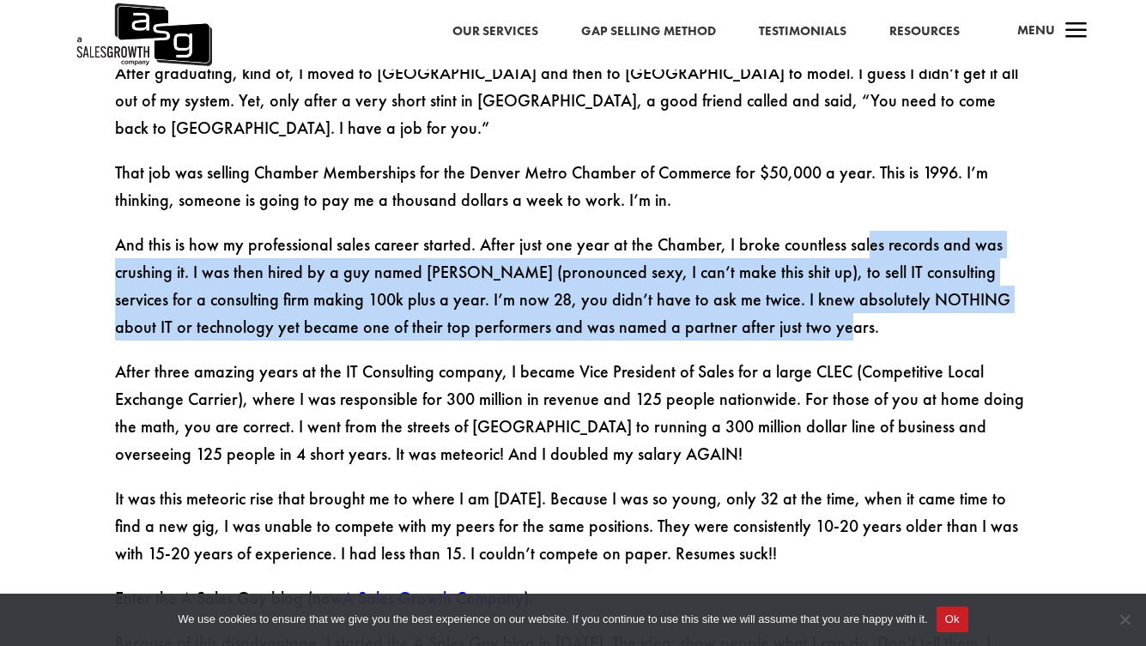
drag, startPoint x: 855, startPoint y: 168, endPoint x: 856, endPoint y: 231, distance: 62.7
click at [856, 231] on p "And this is how my professional sales career started. After just one year at th…" at bounding box center [573, 294] width 917 height 127
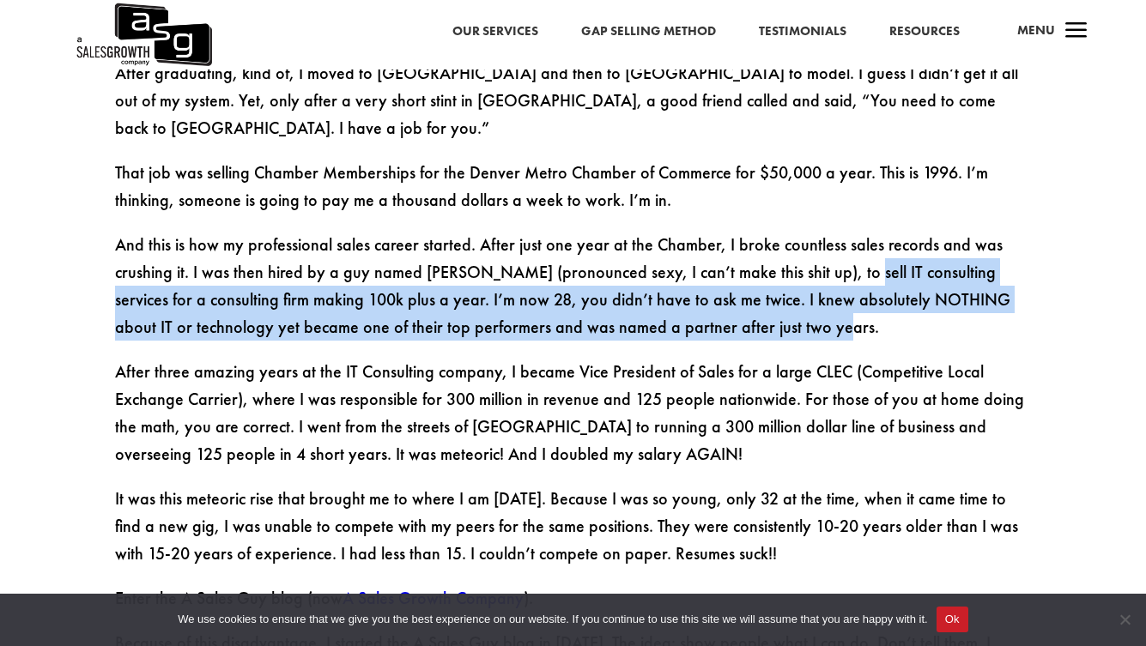
drag, startPoint x: 835, startPoint y: 191, endPoint x: 841, endPoint y: 239, distance: 47.6
click at [841, 239] on p "And this is how my professional sales career started. After just one year at th…" at bounding box center [573, 294] width 917 height 127
drag, startPoint x: 815, startPoint y: 203, endPoint x: 820, endPoint y: 245, distance: 42.4
click at [820, 245] on p "And this is how my professional sales career started. After just one year at th…" at bounding box center [573, 294] width 917 height 127
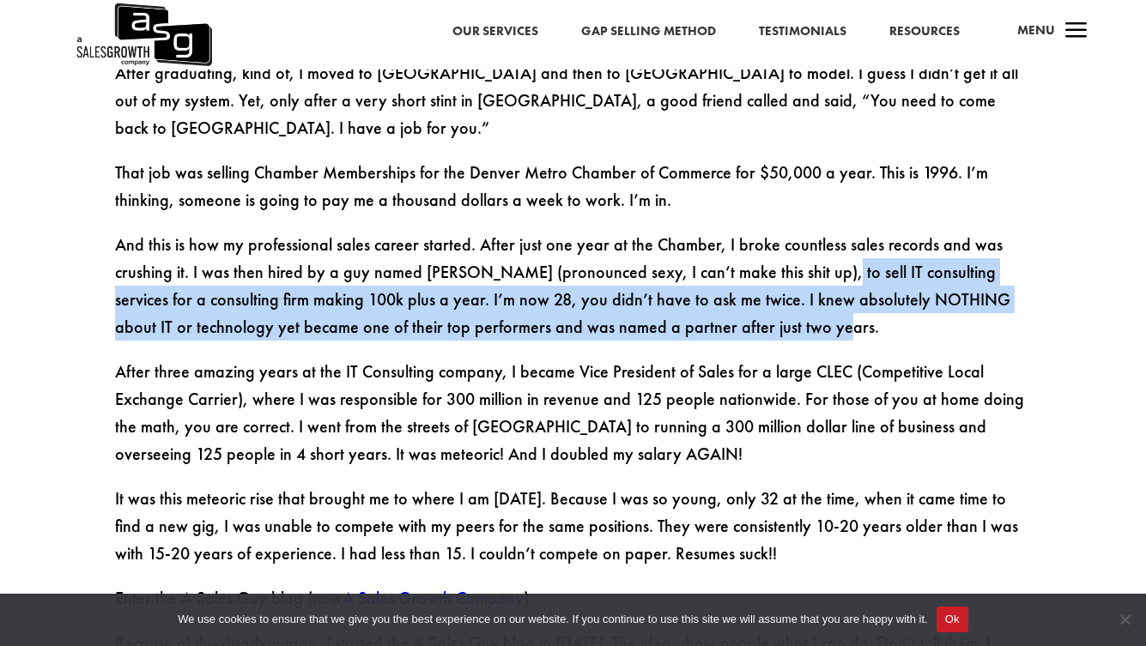
click at [820, 245] on p "And this is how my professional sales career started. After just one year at th…" at bounding box center [573, 294] width 917 height 127
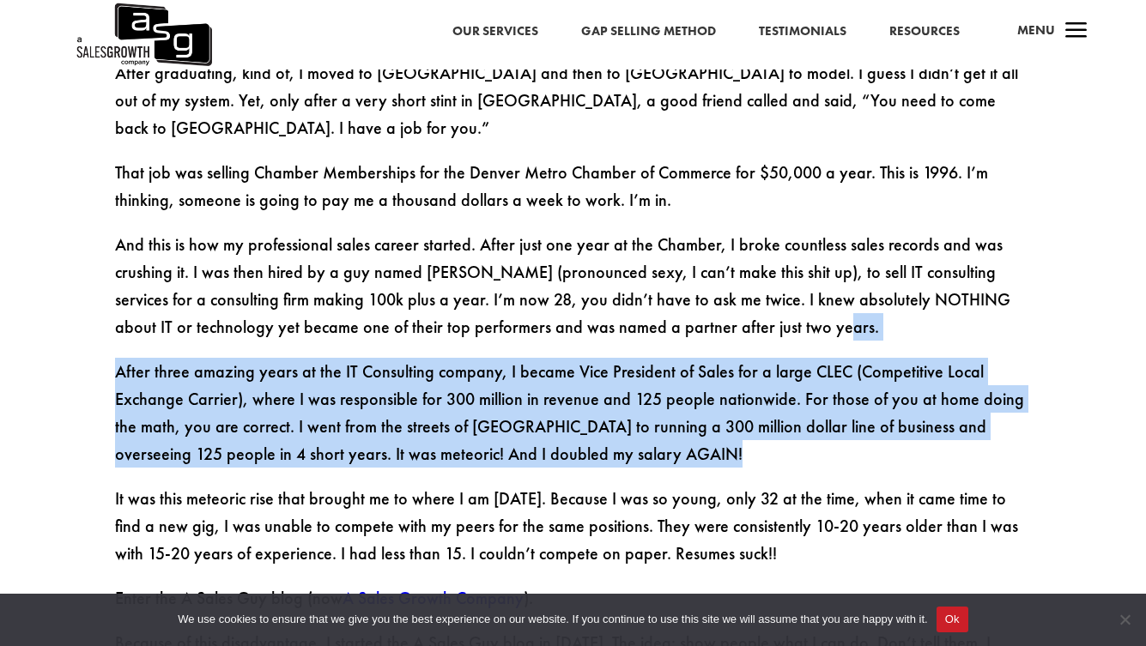
drag, startPoint x: 820, startPoint y: 245, endPoint x: 826, endPoint y: 363, distance: 118.6
click at [826, 363] on div "At 8, I was labeled hyperactive and put on [MEDICAL_DATA]. I flunked out of my …" at bounding box center [573, 191] width 917 height 2111
click at [826, 363] on p "After three amazing years at the IT Consulting company, I became Vice President…" at bounding box center [573, 421] width 917 height 127
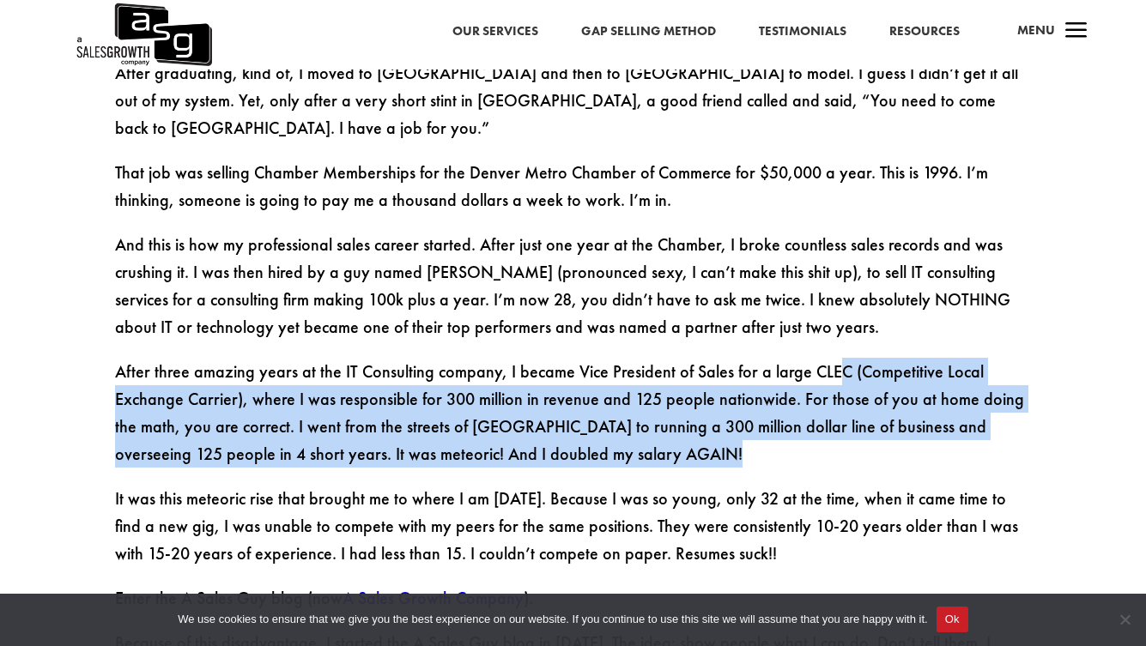
drag, startPoint x: 827, startPoint y: 277, endPoint x: 830, endPoint y: 360, distance: 83.3
click at [830, 360] on p "After three amazing years at the IT Consulting company, I became Vice President…" at bounding box center [573, 421] width 917 height 127
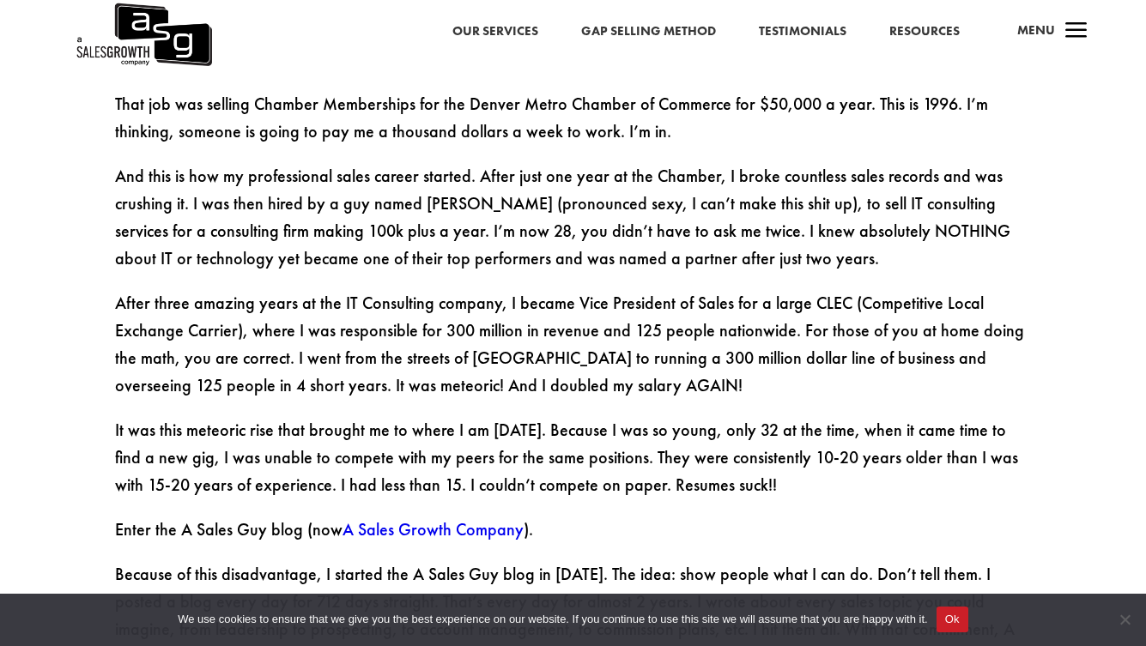
scroll to position [2032, 0]
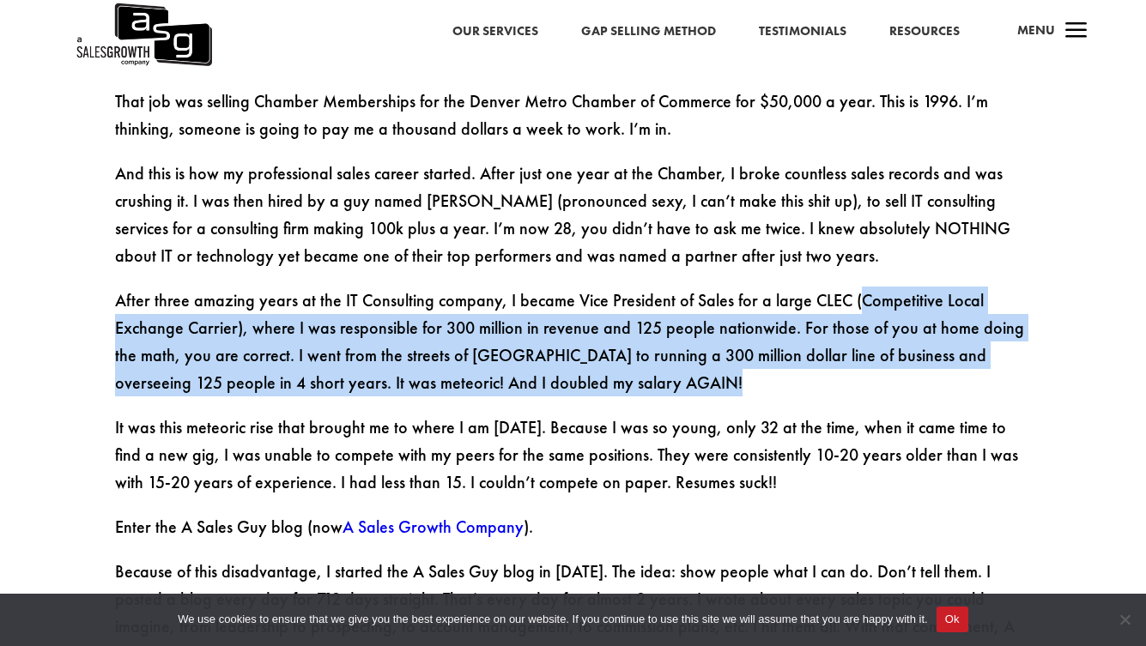
drag, startPoint x: 851, startPoint y: 205, endPoint x: 846, endPoint y: 315, distance: 110.0
click at [846, 315] on p "After three amazing years at the IT Consulting company, I became Vice President…" at bounding box center [573, 350] width 917 height 127
drag, startPoint x: 855, startPoint y: 205, endPoint x: 853, endPoint y: 326, distance: 121.0
click at [853, 326] on p "After three amazing years at the IT Consulting company, I became Vice President…" at bounding box center [573, 350] width 917 height 127
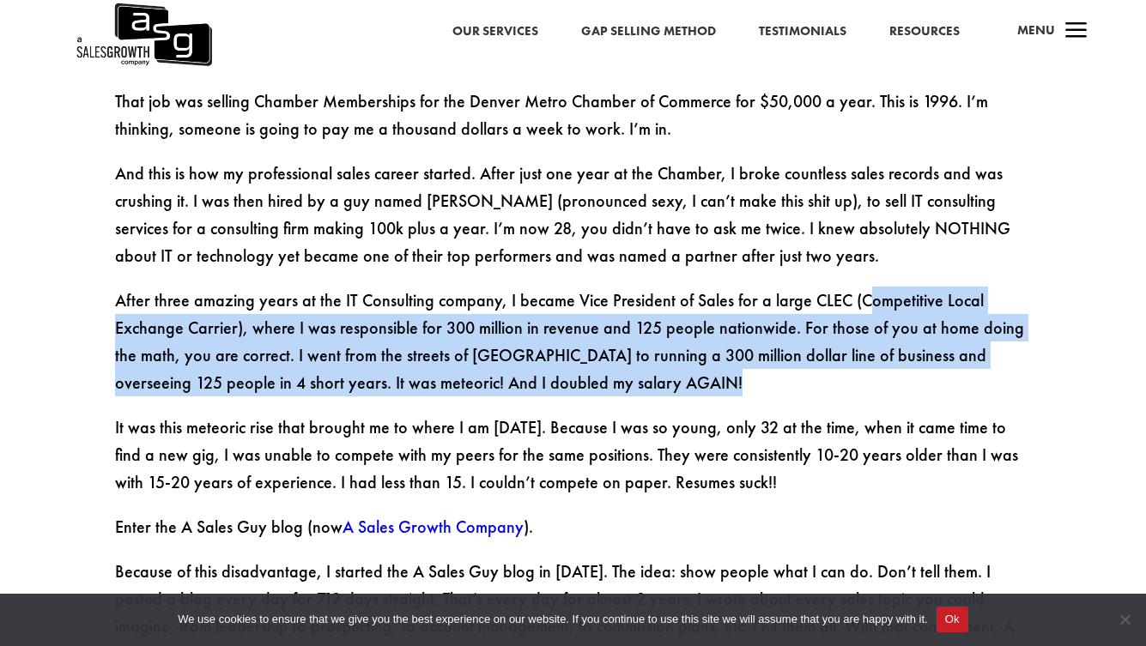
click at [853, 326] on p "After three amazing years at the IT Consulting company, I became Vice President…" at bounding box center [573, 350] width 917 height 127
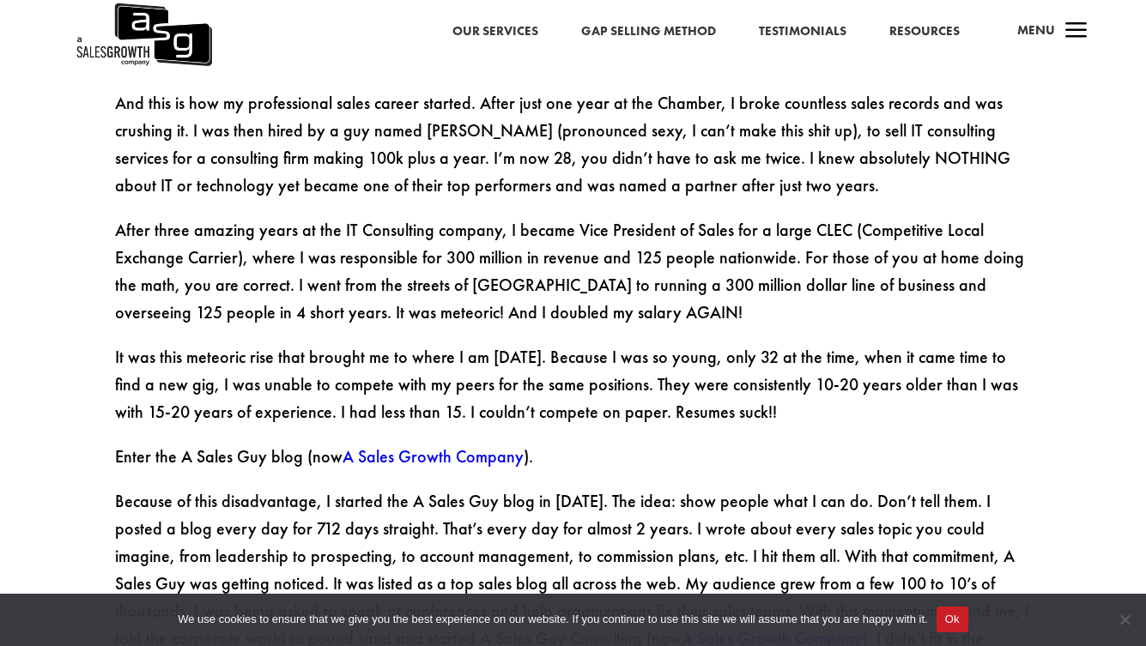
scroll to position [2107, 0]
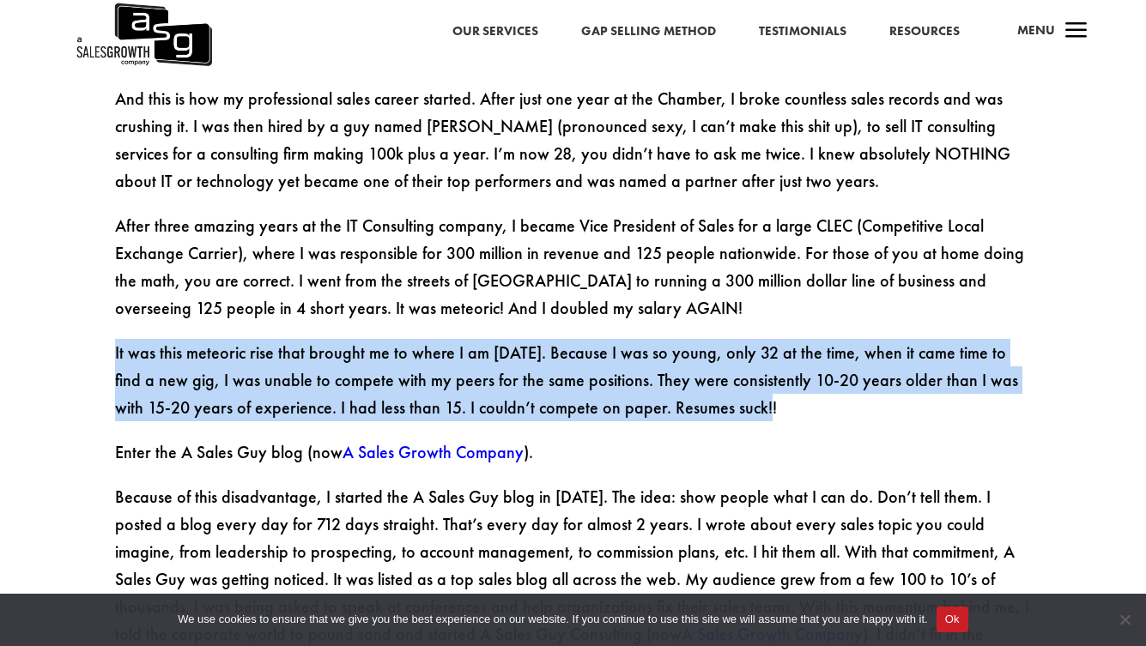
drag, startPoint x: 853, startPoint y: 251, endPoint x: 856, endPoint y: 346, distance: 94.5
click at [856, 346] on div "At 8, I was labeled hyperactive and put on [MEDICAL_DATA]. I flunked out of my …" at bounding box center [573, 45] width 917 height 2111
click at [856, 346] on p "It was this meteoric rise that brought me to where I am [DATE]. Because I was s…" at bounding box center [573, 389] width 917 height 100
drag, startPoint x: 861, startPoint y: 225, endPoint x: 863, endPoint y: 332, distance: 107.3
click at [863, 332] on div "At 8, I was labeled hyperactive and put on [MEDICAL_DATA]. I flunked out of my …" at bounding box center [573, 45] width 917 height 2111
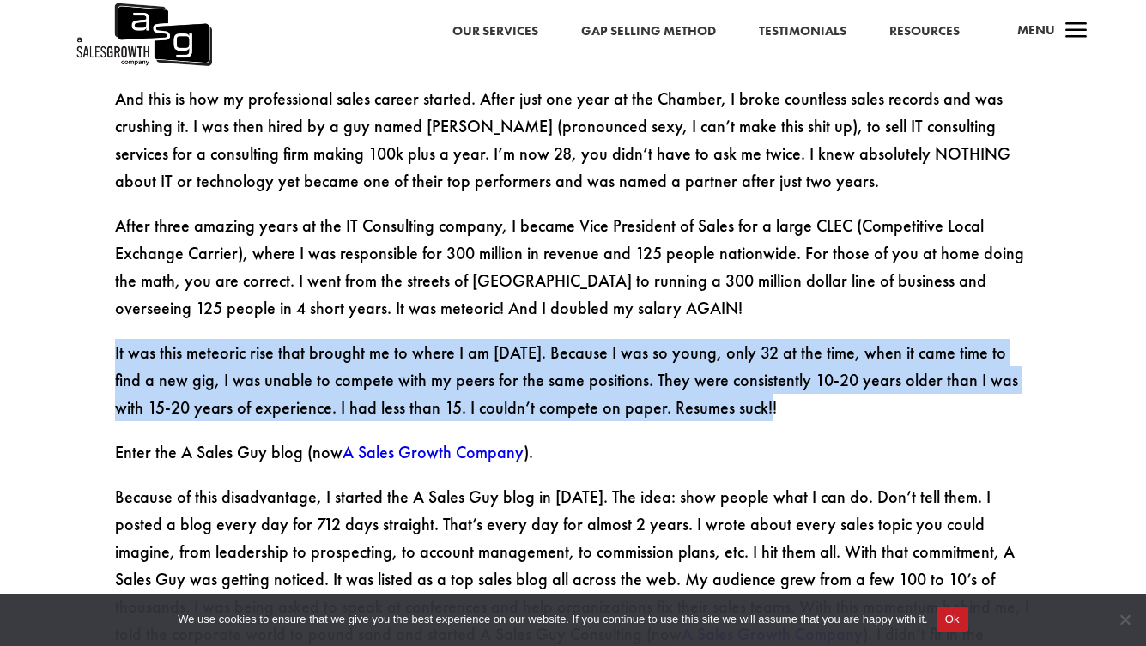
click at [863, 339] on p "It was this meteoric rise that brought me to where I am [DATE]. Because I was s…" at bounding box center [573, 389] width 917 height 100
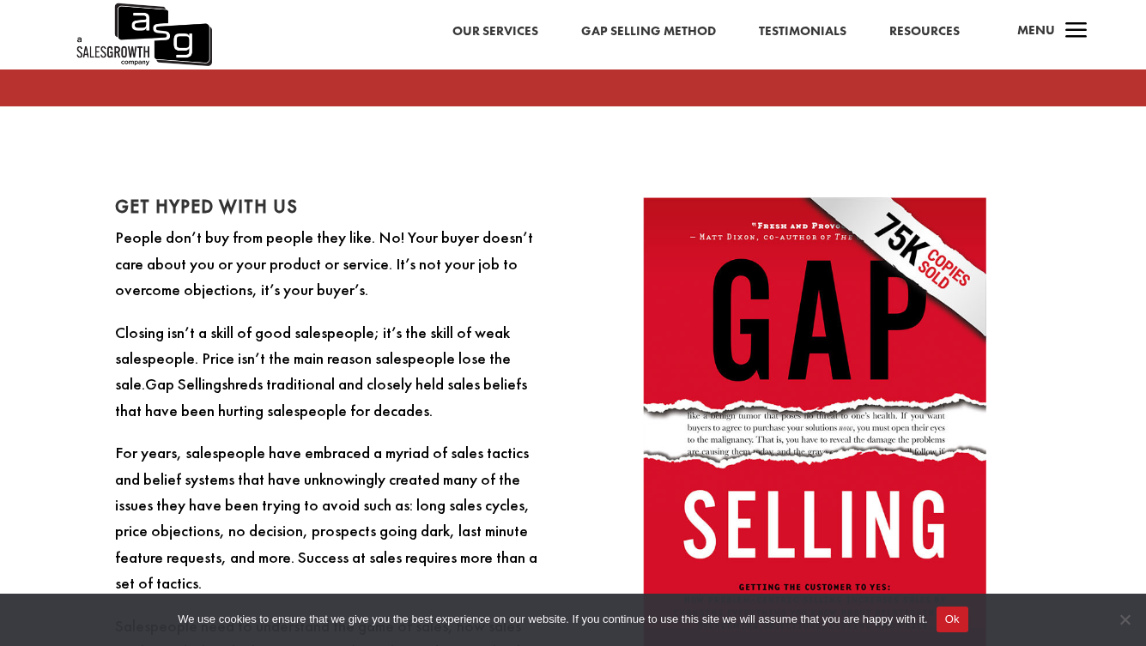
scroll to position [3411, 0]
